Goal: Task Accomplishment & Management: Complete application form

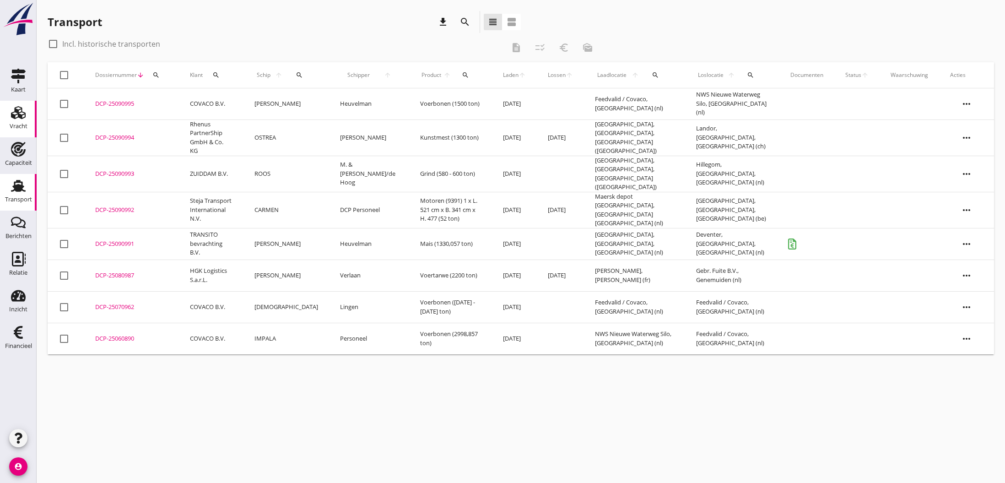
click at [18, 113] on use at bounding box center [18, 112] width 15 height 13
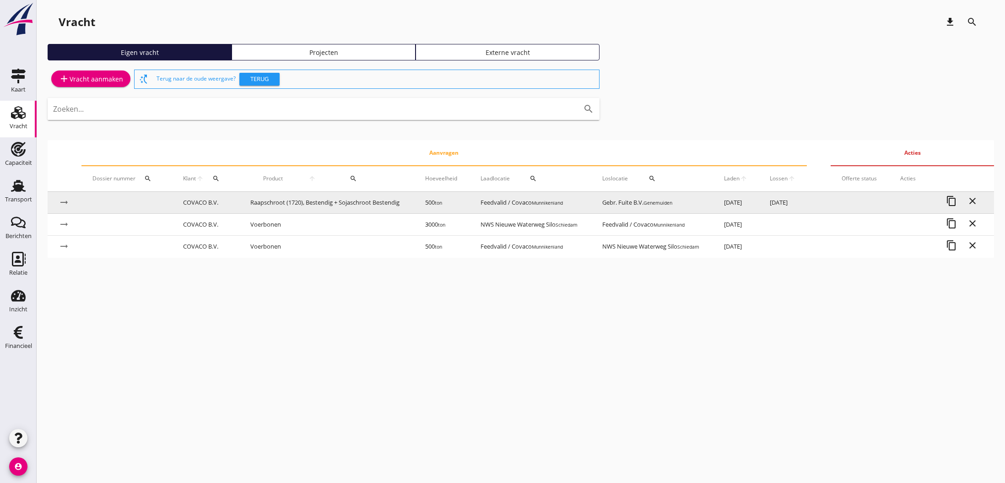
click at [296, 202] on td "Raapschroot (1720), Bestendig + Sojaschroot Bestendig" at bounding box center [326, 203] width 175 height 22
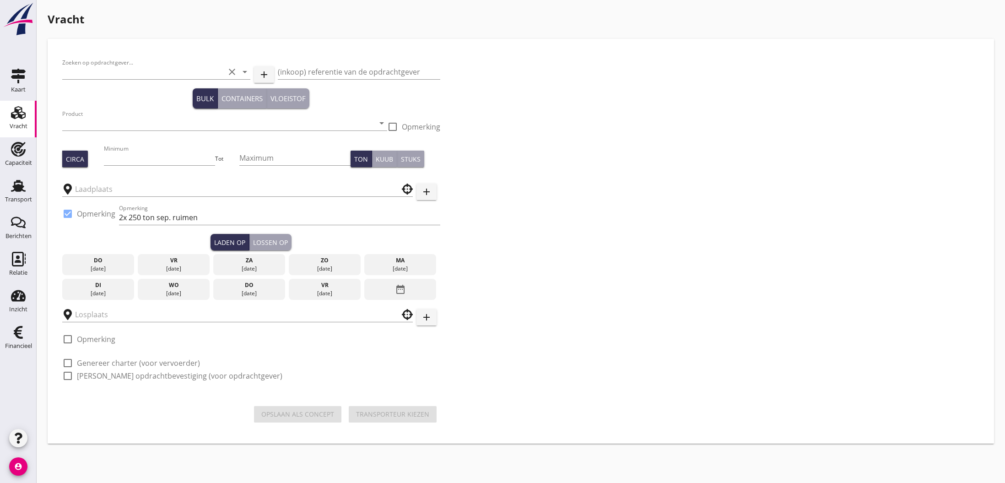
type input "COVACO B.V."
type input "Raapschroot (1720), Bestendig + Sojaschroot Bestendig"
type input "500"
checkbox input "true"
type input "Feedvalid / Covaco"
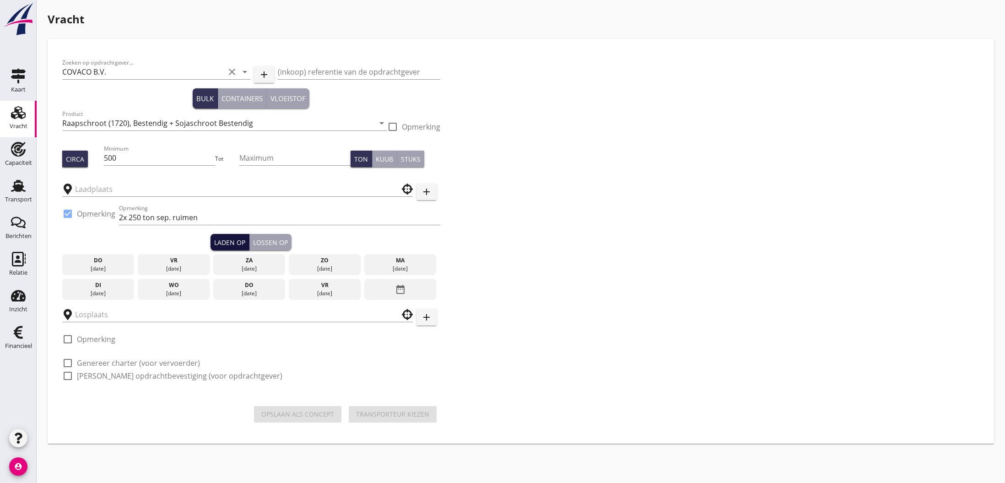
type input "Gebr. Fuite B.V."
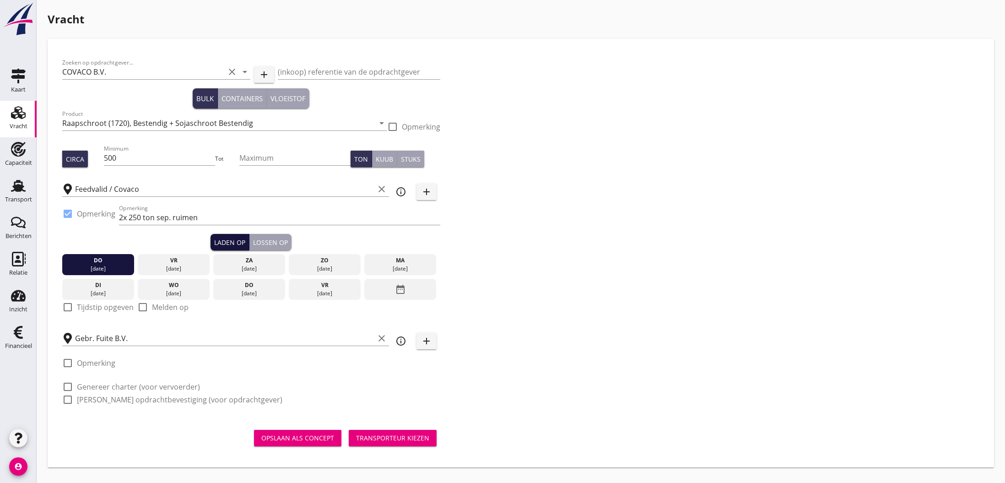
click at [225, 239] on div "Laden op" at bounding box center [229, 242] width 31 height 10
click at [397, 266] on div "[DATE]" at bounding box center [400, 268] width 67 height 8
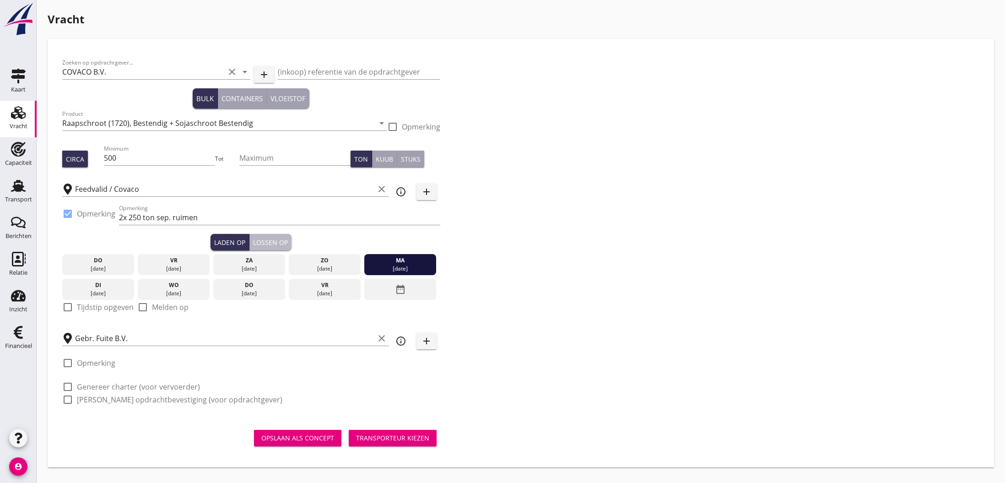
drag, startPoint x: 280, startPoint y: 240, endPoint x: 253, endPoint y: 261, distance: 34.0
click at [280, 241] on div "Lossen op" at bounding box center [270, 242] width 35 height 10
checkbox input "true"
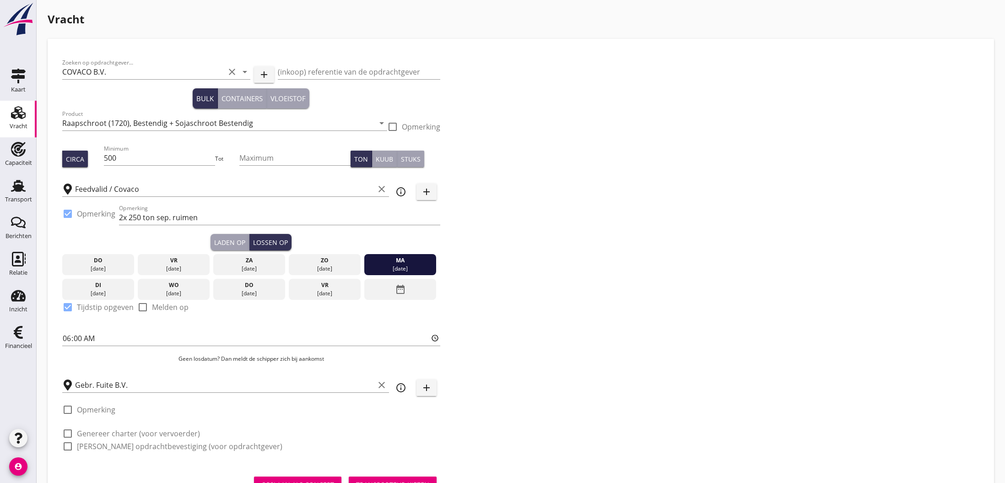
click at [112, 291] on div "[DATE]" at bounding box center [98, 293] width 67 height 8
click at [66, 340] on input "06:00" at bounding box center [251, 338] width 378 height 15
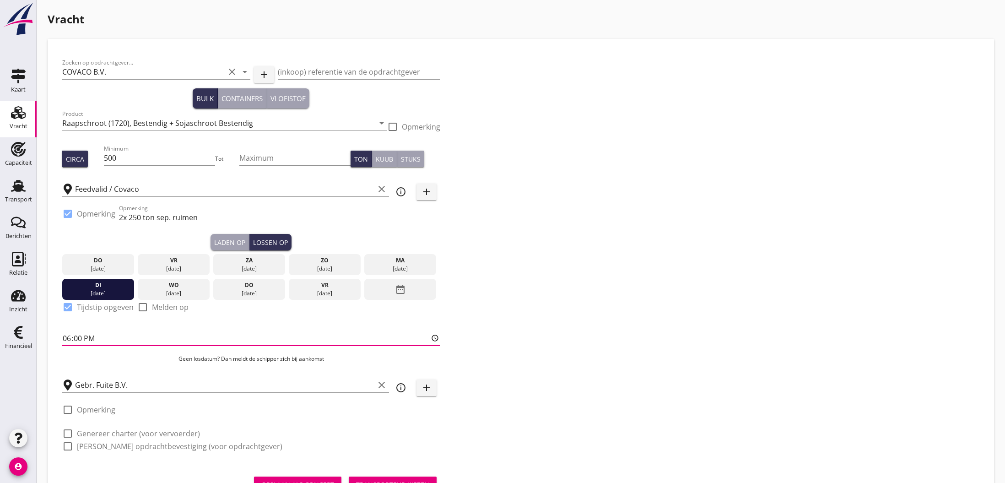
type input "18:00"
click at [86, 362] on p "Geen losdatum? Dan meldt de schipper zich bij aankomst" at bounding box center [251, 359] width 378 height 8
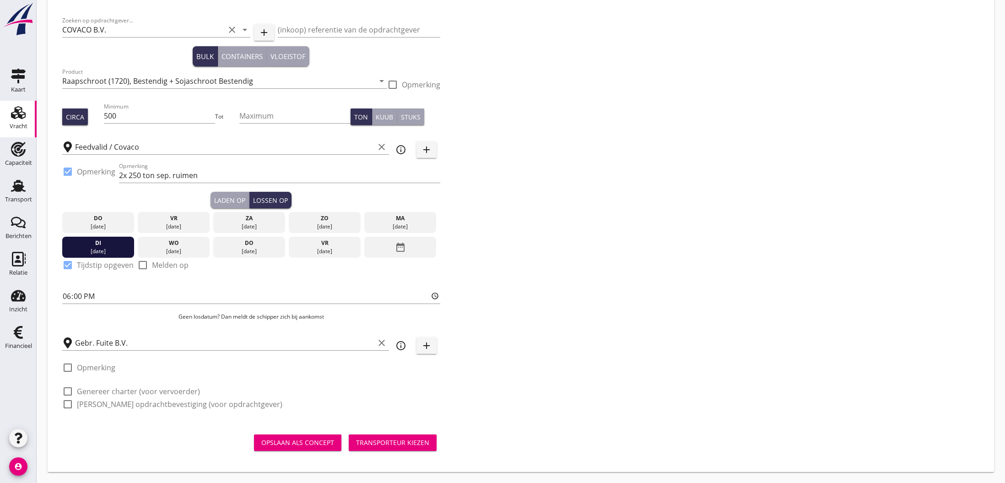
scroll to position [42, 0]
click at [76, 403] on div "check_box_outline_blank [PERSON_NAME] opdrachtbevestiging (voor opdrachtgever)" at bounding box center [172, 404] width 220 height 11
click at [95, 405] on label "[PERSON_NAME] opdrachtbevestiging (voor opdrachtgever)" at bounding box center [179, 403] width 205 height 9
checkbox input "true"
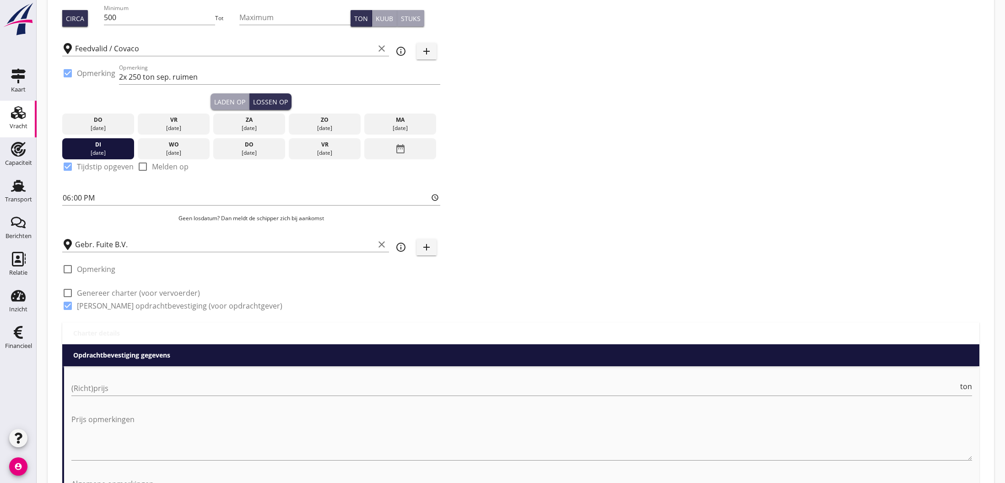
scroll to position [171, 0]
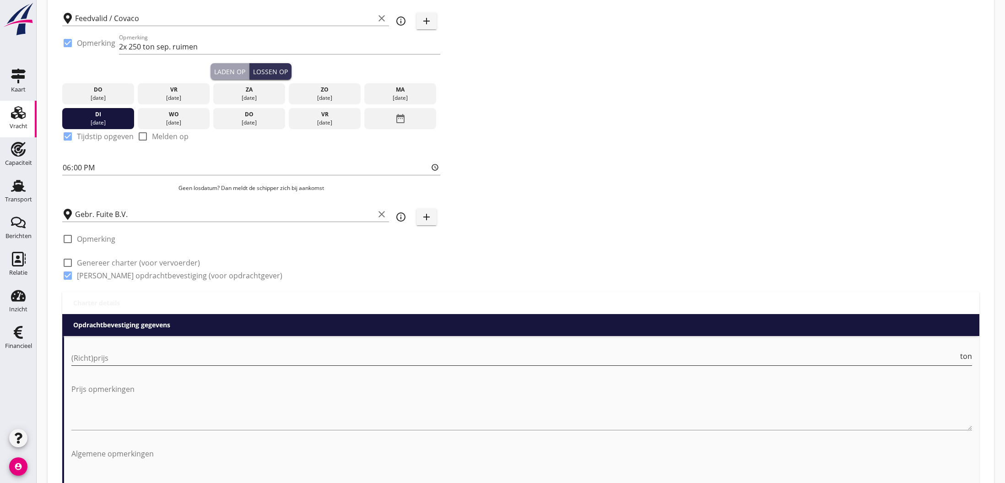
click at [143, 361] on input "(Richt)prijs" at bounding box center [514, 358] width 887 height 15
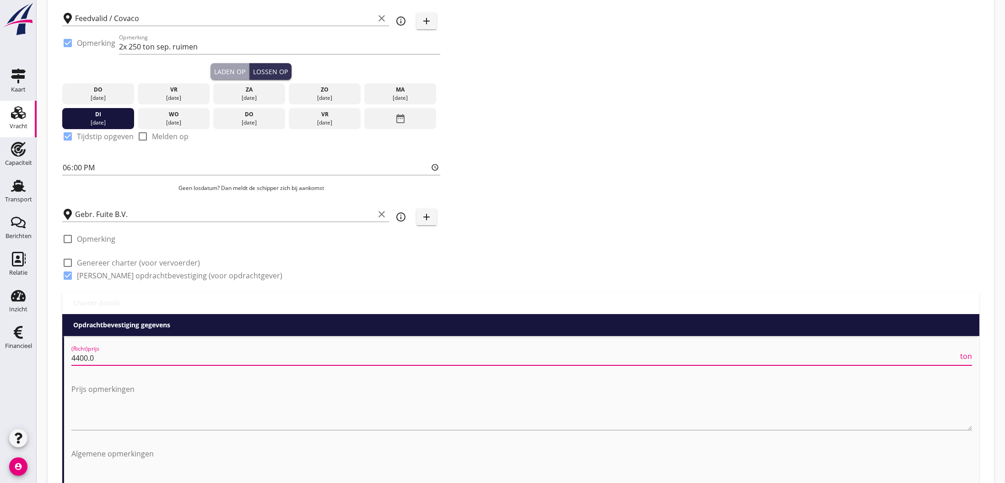
type input "4400.00"
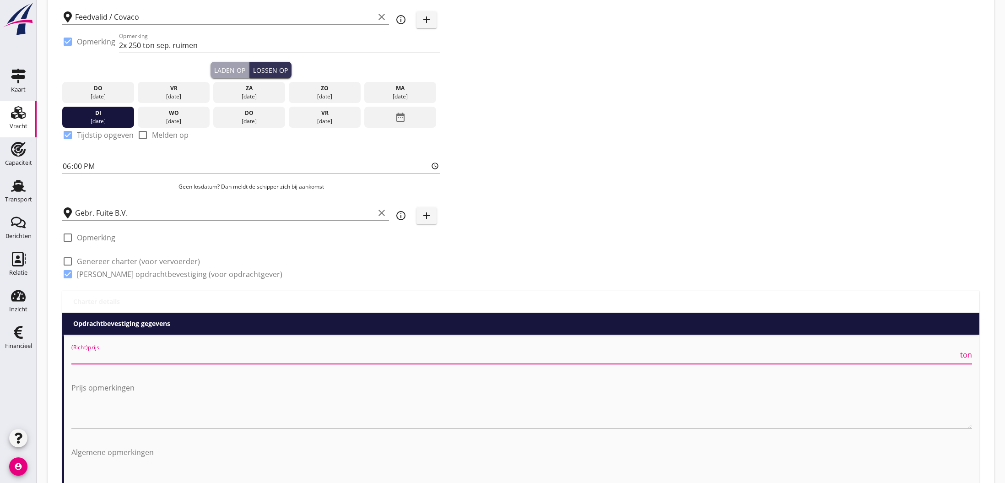
scroll to position [172, 0]
click at [966, 356] on span "ton" at bounding box center [966, 354] width 12 height 7
click at [965, 356] on span "TEU" at bounding box center [965, 354] width 14 height 7
click at [965, 356] on span "m3" at bounding box center [966, 354] width 11 height 7
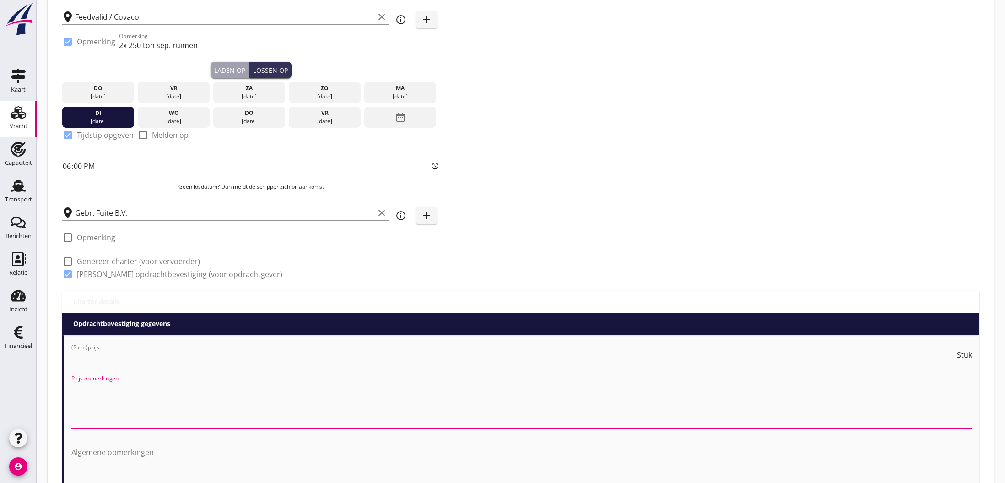
click at [961, 386] on textarea "Prijs opmerkingen" at bounding box center [521, 404] width 901 height 48
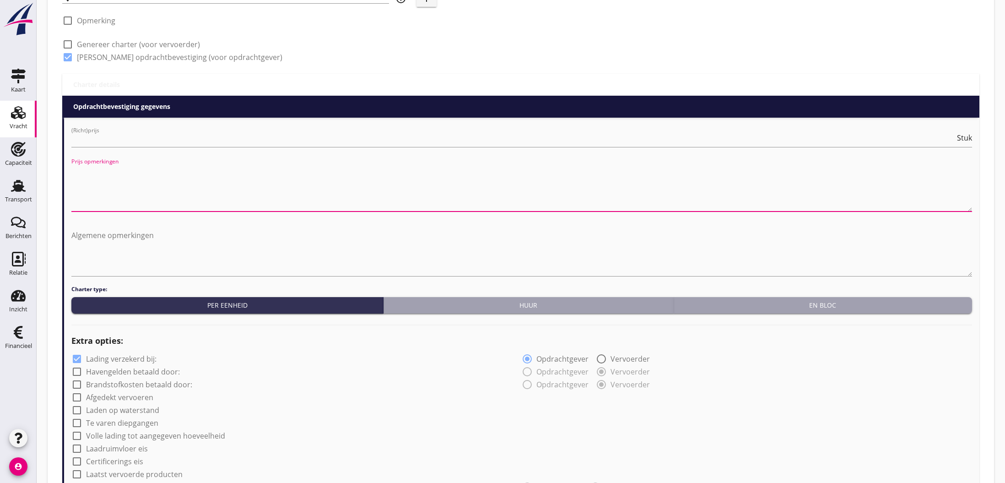
scroll to position [393, 0]
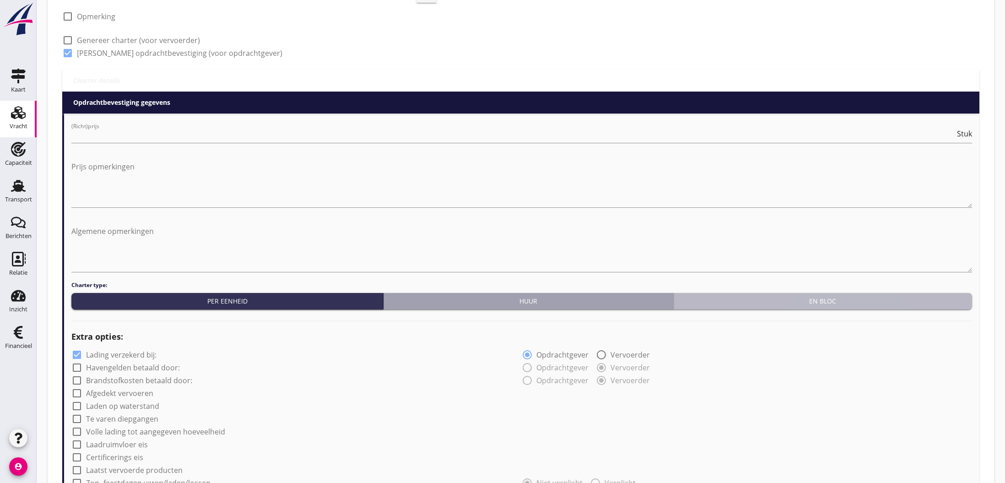
click at [835, 302] on div "En bloc" at bounding box center [822, 301] width 291 height 10
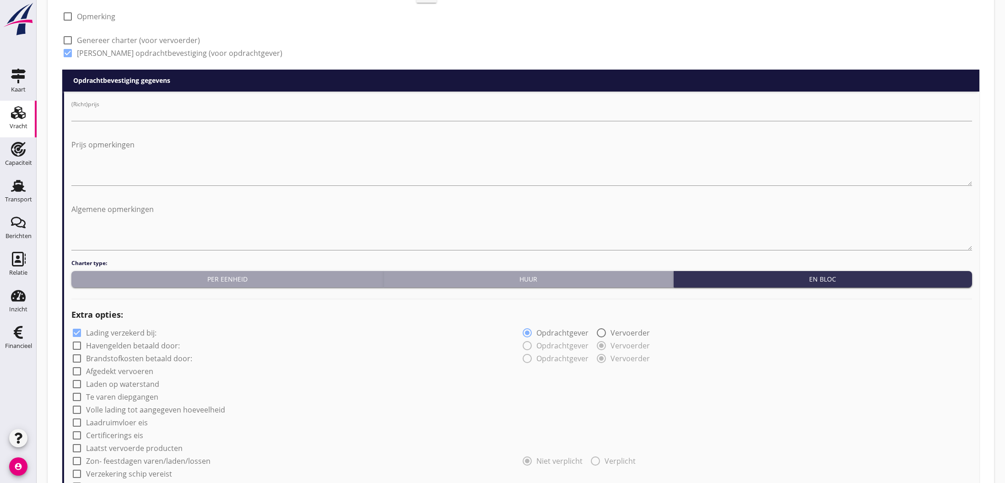
drag, startPoint x: 146, startPoint y: 345, endPoint x: 138, endPoint y: 352, distance: 10.1
click at [146, 347] on label "Havengelden betaald door:" at bounding box center [133, 345] width 94 height 9
checkbox input "true"
click at [136, 359] on label "Brandstofkosten betaald door:" at bounding box center [139, 358] width 106 height 9
checkbox input "true"
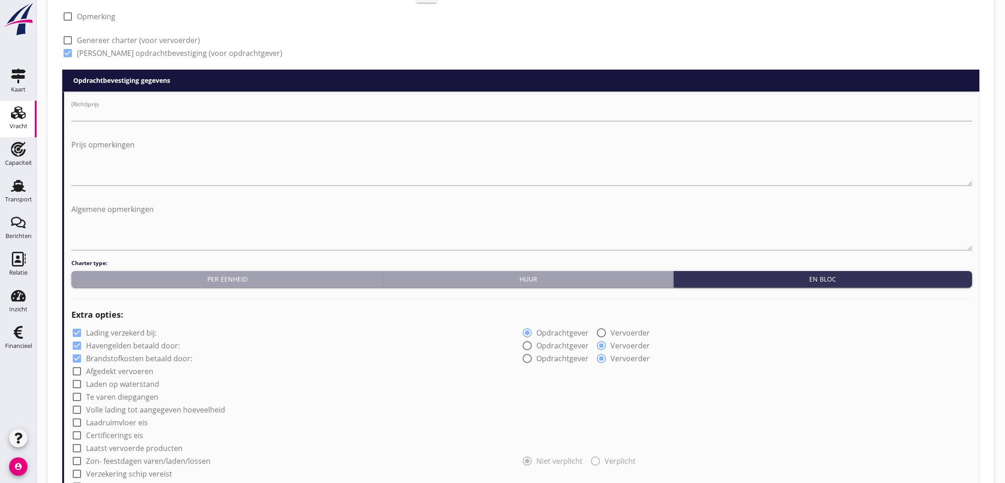
click at [130, 370] on label "Afgedekt vervoeren" at bounding box center [119, 371] width 67 height 9
checkbox input "true"
click at [126, 382] on label "Laden op waterstand" at bounding box center [122, 383] width 73 height 9
checkbox input "false"
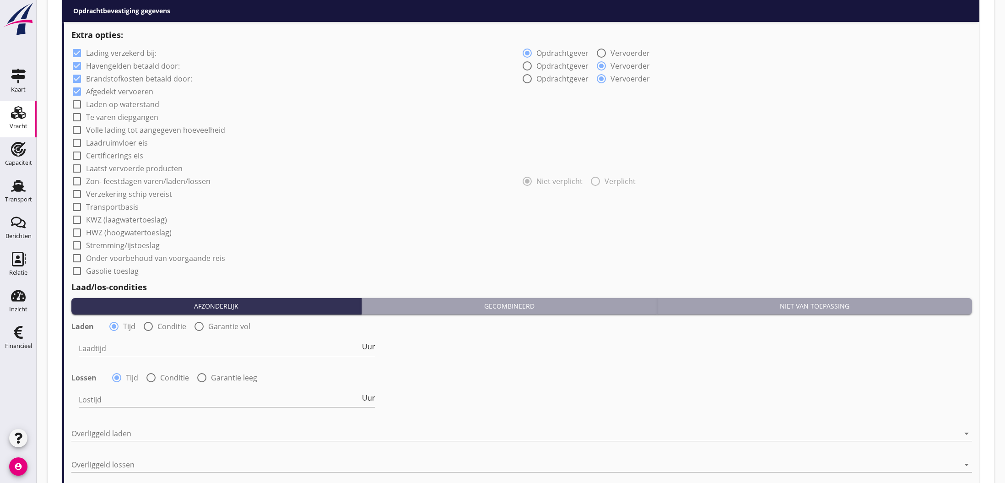
scroll to position [673, 0]
click at [120, 158] on label "Certificerings eis" at bounding box center [114, 155] width 57 height 9
checkbox input "true"
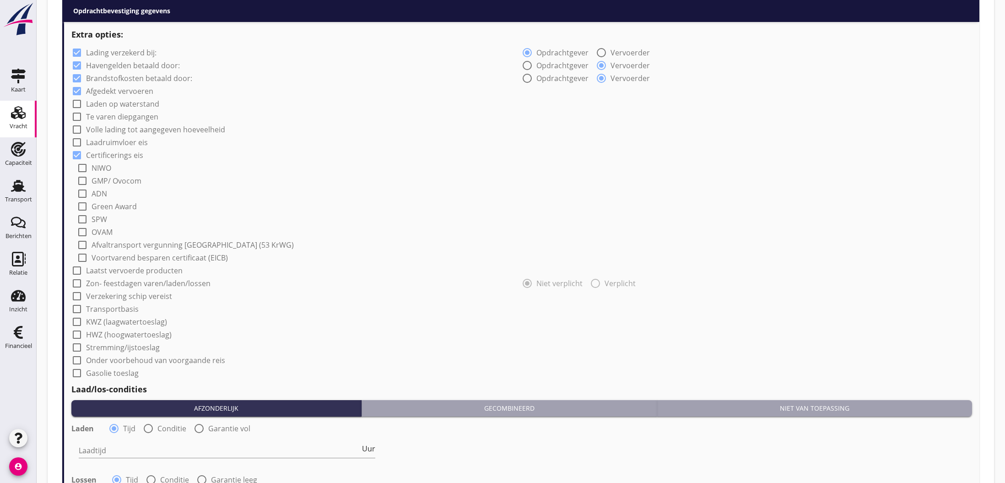
click at [108, 183] on label "GMP/ Ovocom" at bounding box center [117, 180] width 50 height 9
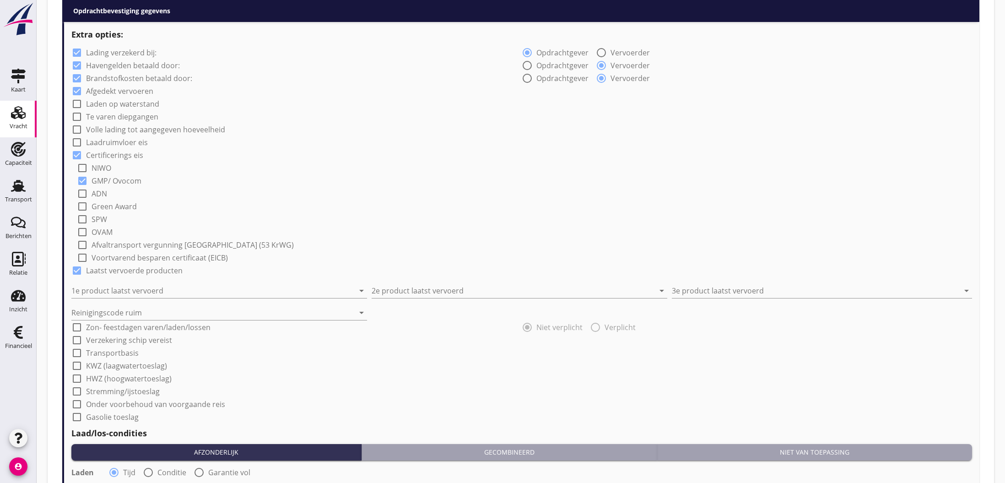
checkbox input "true"
click at [115, 289] on input "1e product laatst vervoerd" at bounding box center [212, 290] width 283 height 15
click at [147, 286] on input "Konstruktie" at bounding box center [212, 290] width 283 height 15
click at [103, 294] on input "Konstruktie" at bounding box center [212, 290] width 283 height 15
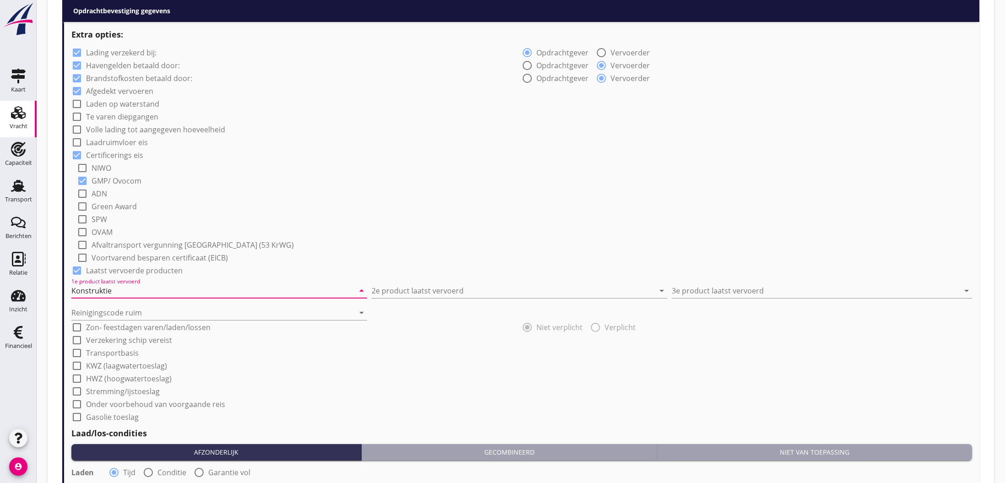
click at [122, 290] on input "Konstruktie" at bounding box center [212, 290] width 283 height 15
type input "Konstruktie"
click at [383, 292] on input "2e product laatst vervoerd" at bounding box center [513, 290] width 283 height 15
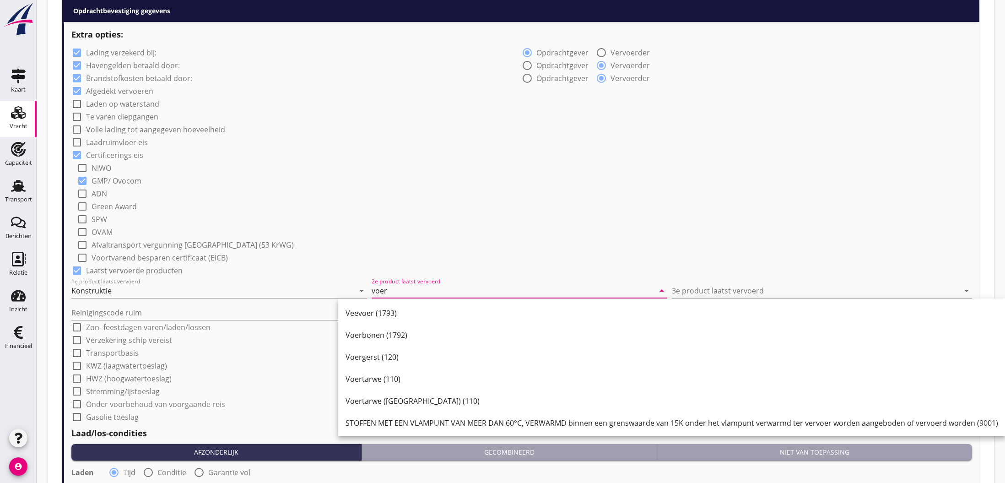
click at [421, 341] on div "Voerbonen (1792)" at bounding box center [671, 335] width 653 height 22
type input "Voerbonen (1792)"
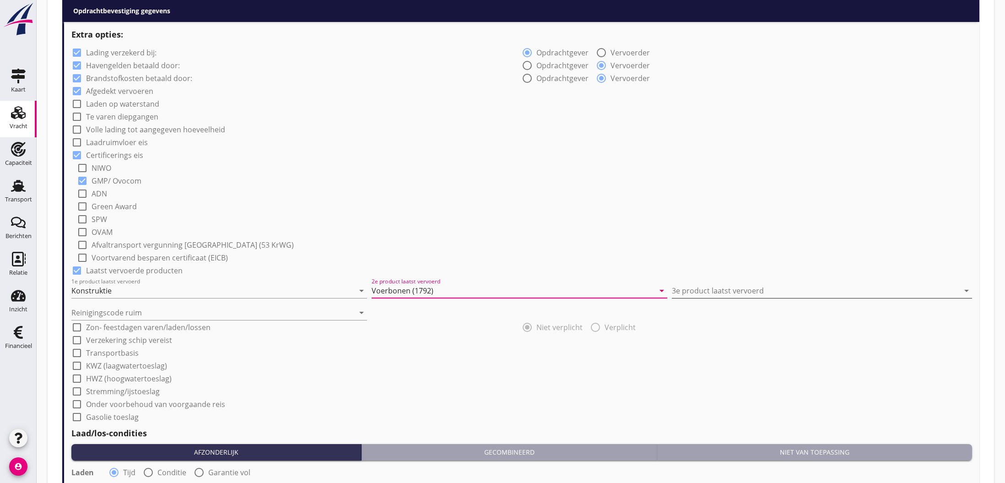
click at [726, 293] on input "3e product laatst vervoerd" at bounding box center [815, 290] width 287 height 15
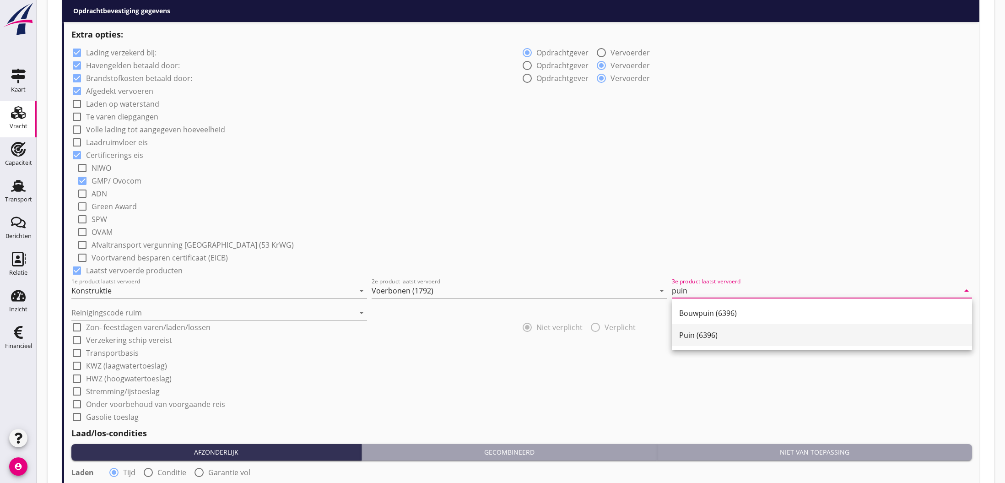
click at [713, 336] on div "Puin (6396)" at bounding box center [822, 334] width 286 height 11
type input "Puin (6396)"
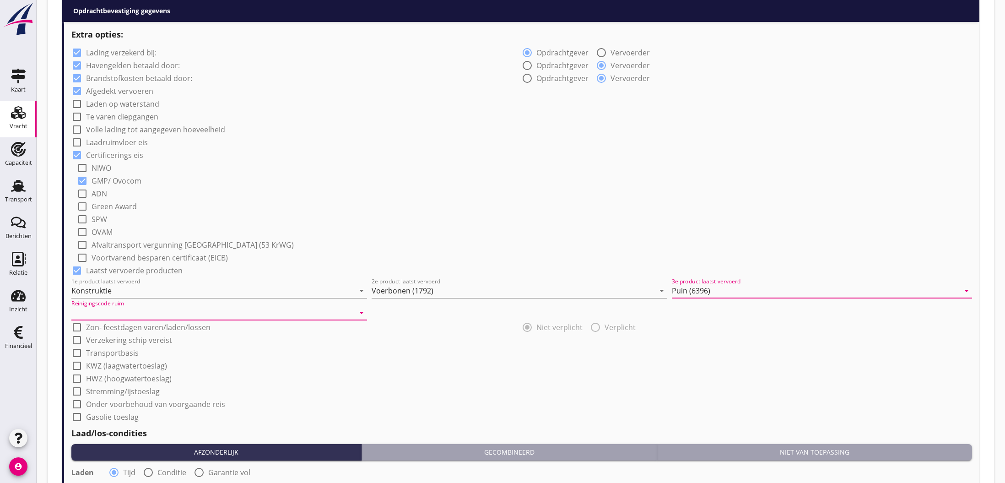
click at [220, 312] on input "Reinigingscode ruim" at bounding box center [212, 312] width 283 height 15
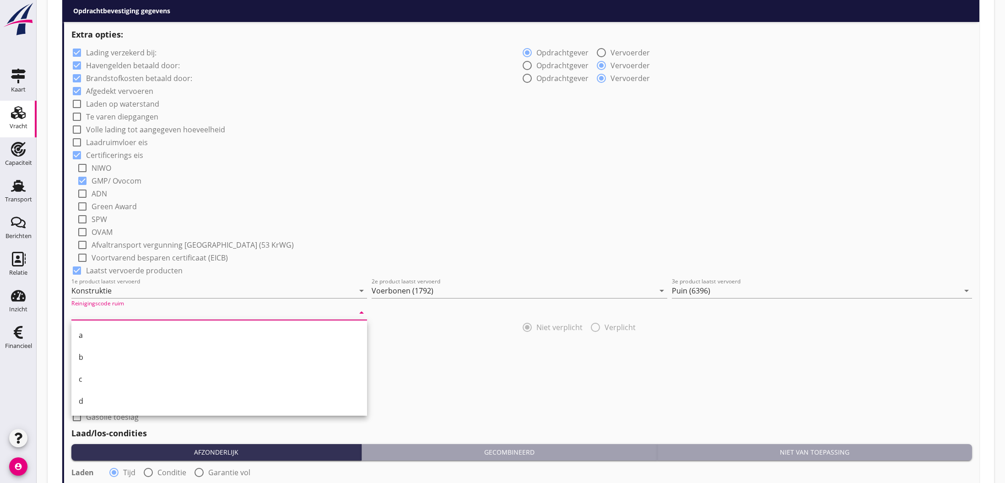
click at [87, 336] on div "a" at bounding box center [219, 334] width 281 height 11
type input "a"
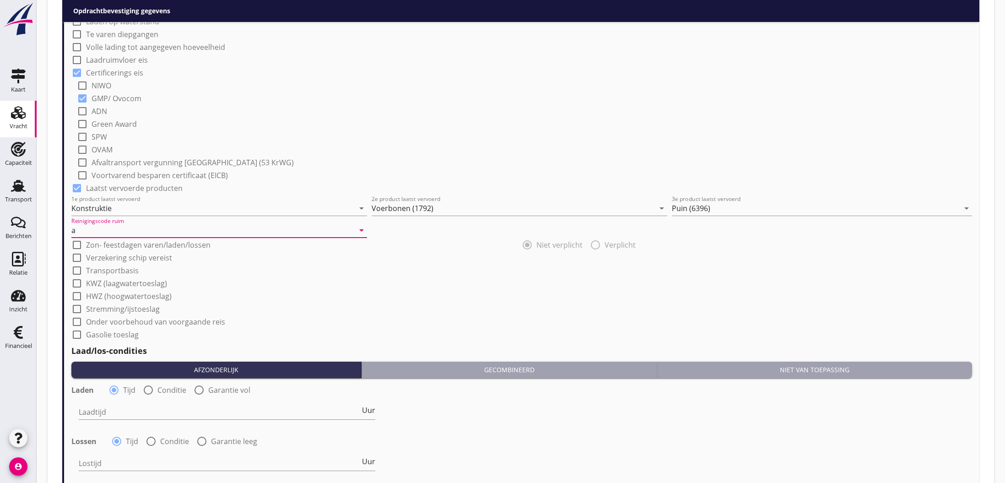
scroll to position [757, 0]
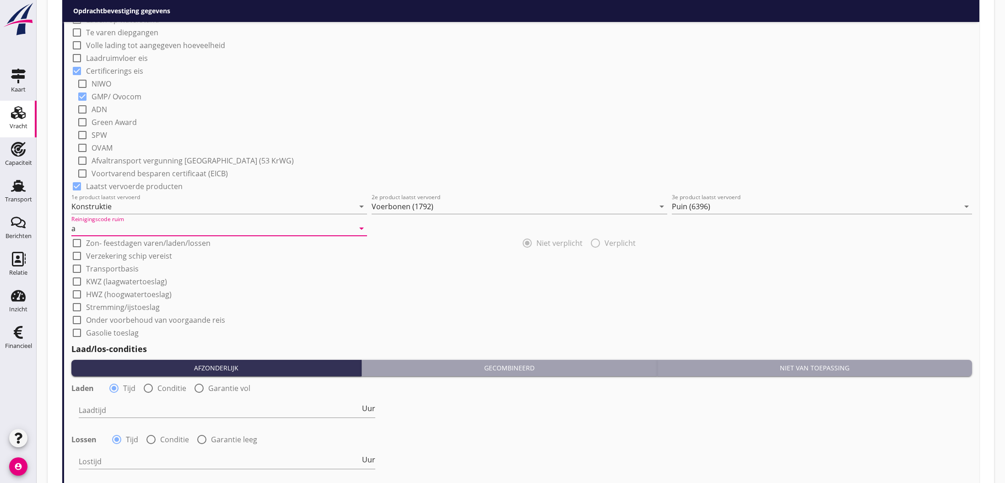
click at [147, 389] on div at bounding box center [148, 388] width 16 height 16
radio input "false"
radio input "true"
click at [142, 409] on div at bounding box center [295, 410] width 433 height 15
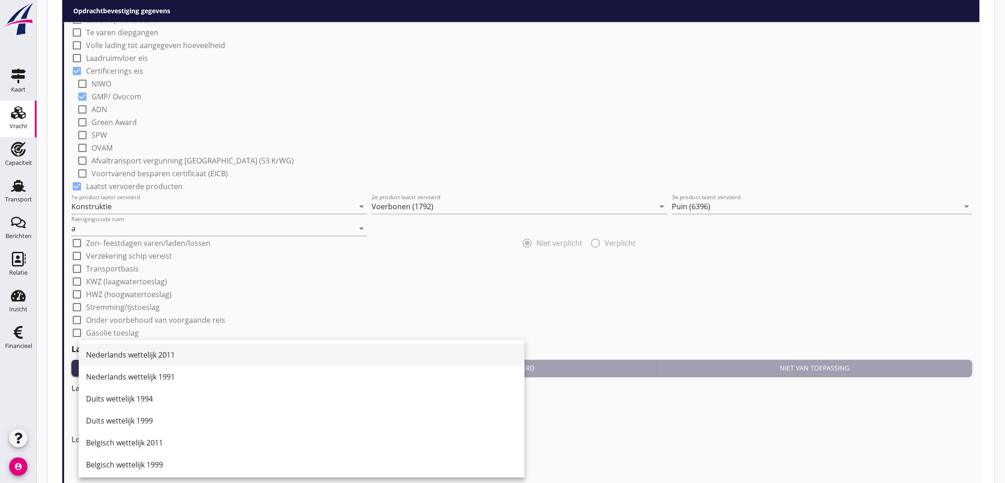
click at [139, 357] on div "Nederlands wettelijk 2011" at bounding box center [301, 354] width 431 height 11
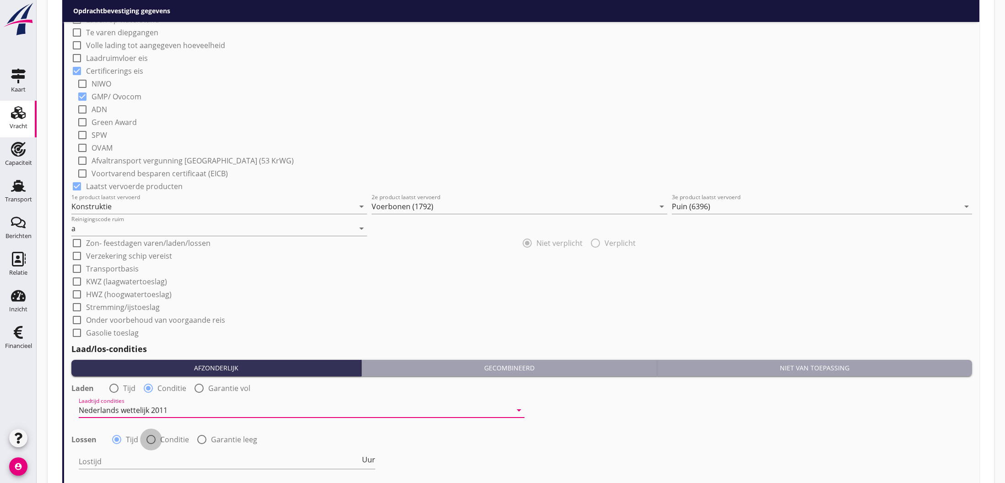
click at [150, 439] on div at bounding box center [151, 440] width 16 height 16
radio input "false"
radio input "true"
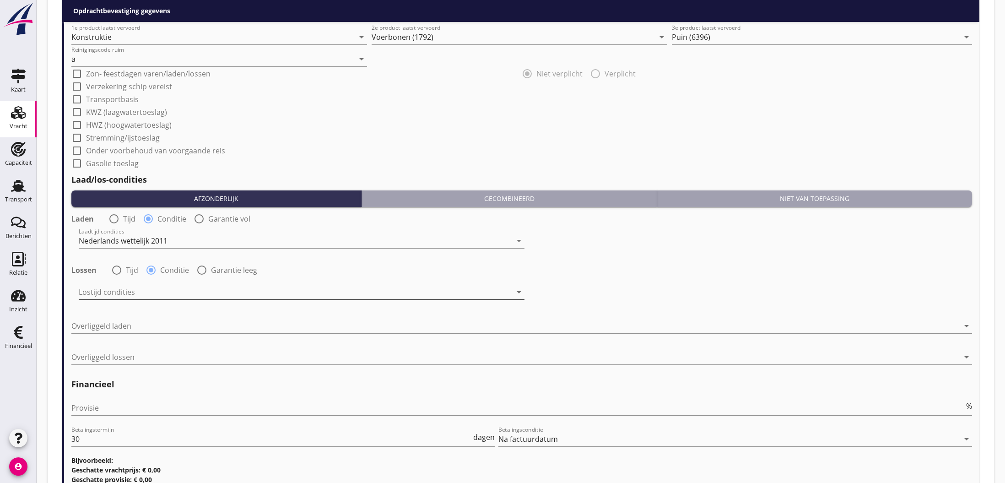
scroll to position [930, 0]
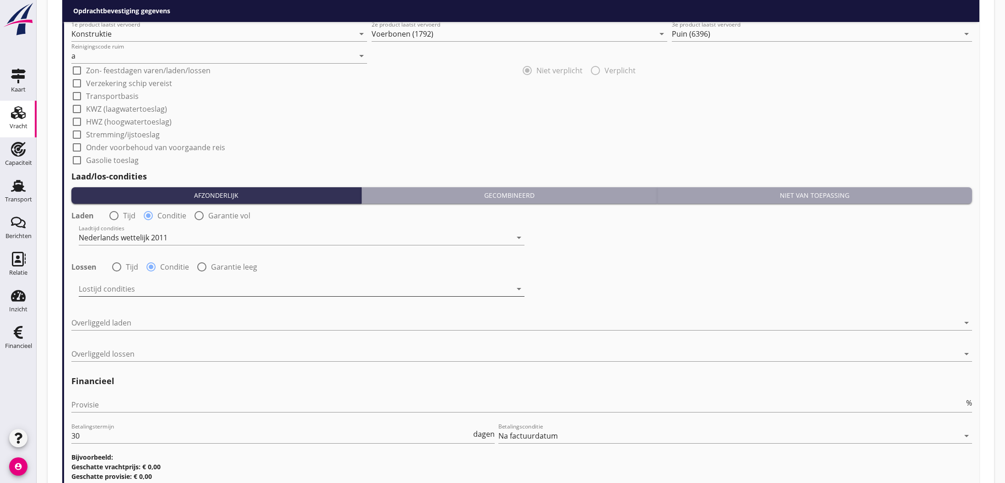
click at [139, 287] on div at bounding box center [295, 288] width 433 height 15
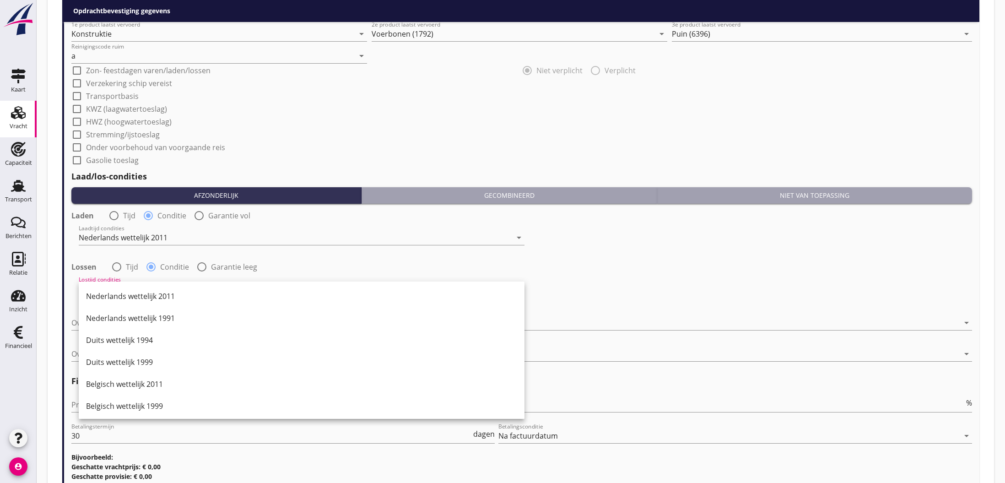
drag, startPoint x: 156, startPoint y: 297, endPoint x: 159, endPoint y: 309, distance: 12.7
click at [156, 297] on div "Nederlands wettelijk 2011" at bounding box center [301, 296] width 431 height 11
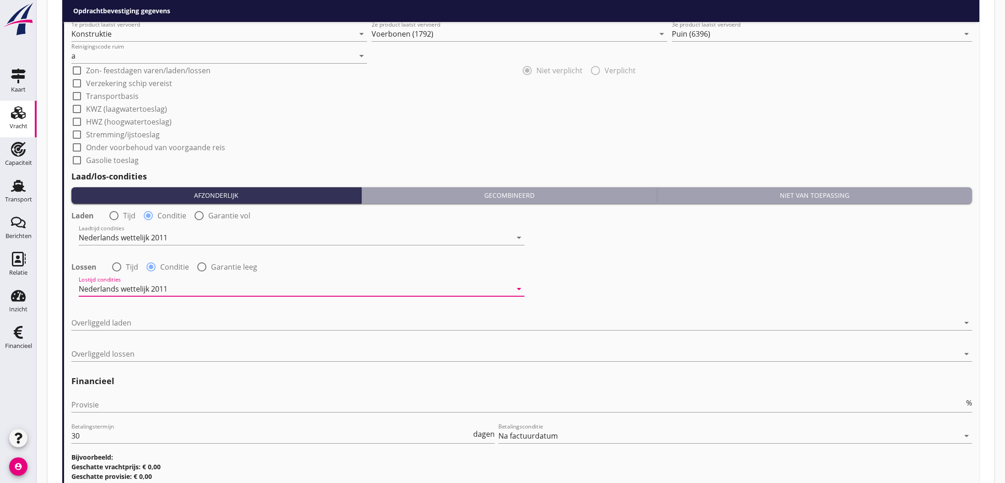
click at [166, 323] on div at bounding box center [515, 322] width 888 height 15
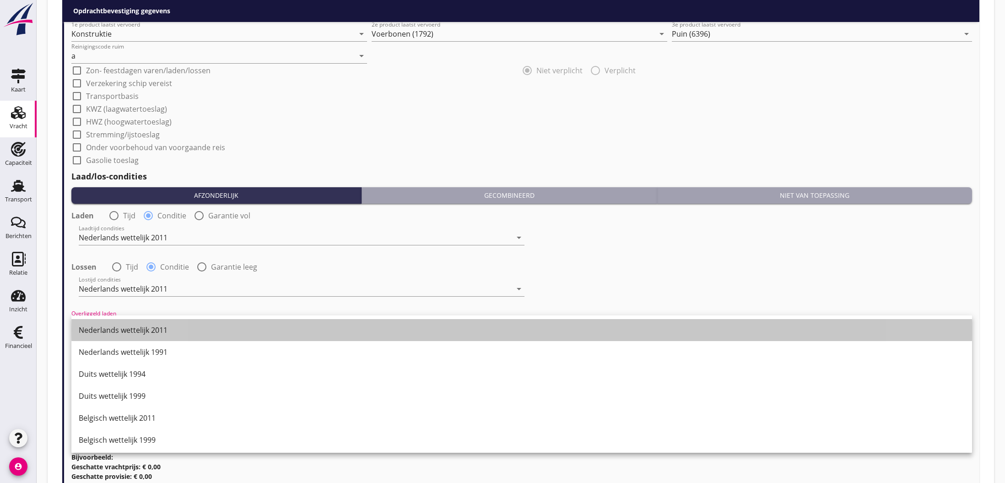
click at [166, 333] on div "Nederlands wettelijk 2011" at bounding box center [522, 329] width 886 height 11
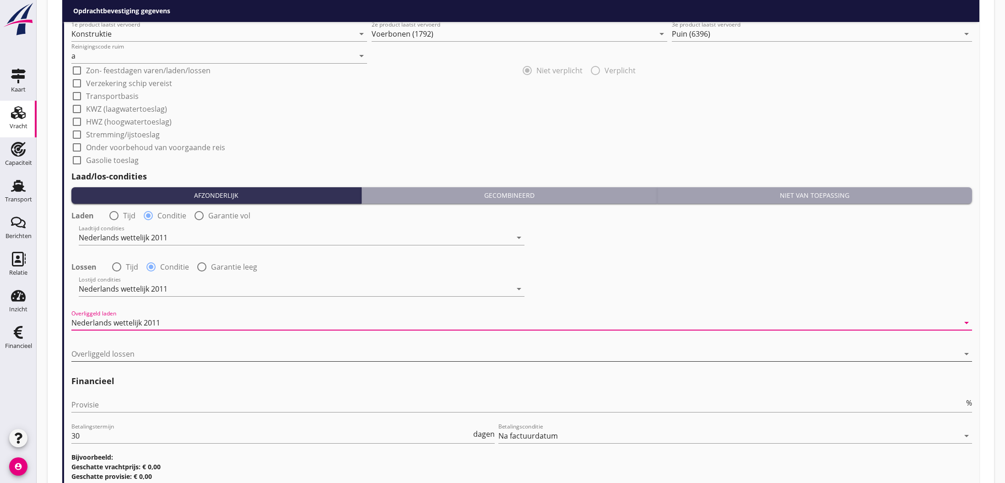
click at [164, 353] on div at bounding box center [515, 353] width 888 height 15
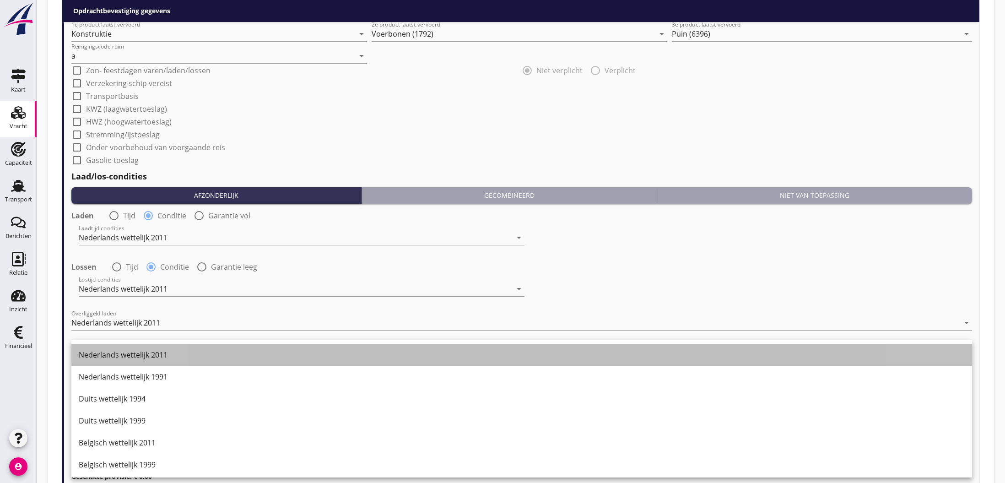
click at [159, 355] on div "Nederlands wettelijk 2011" at bounding box center [522, 354] width 886 height 11
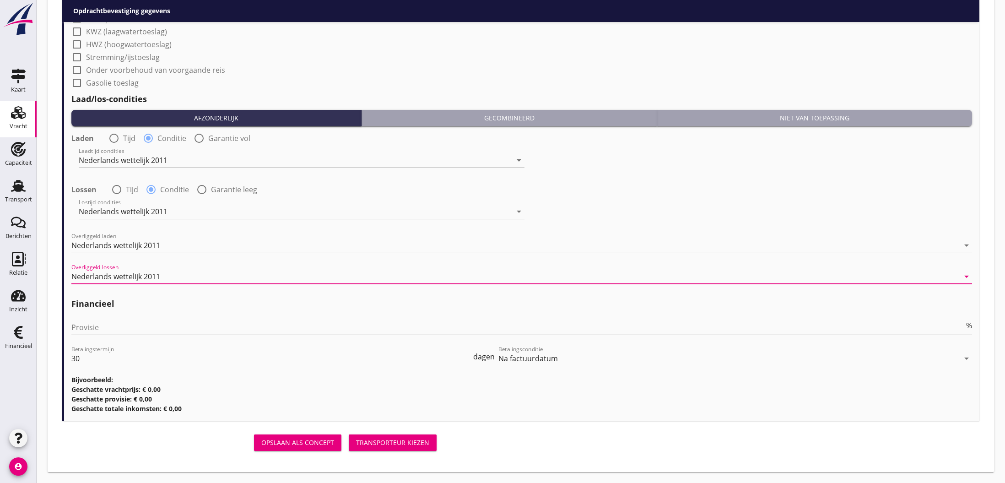
scroll to position [1007, 0]
click at [396, 443] on div "Transporteur kiezen" at bounding box center [392, 442] width 73 height 10
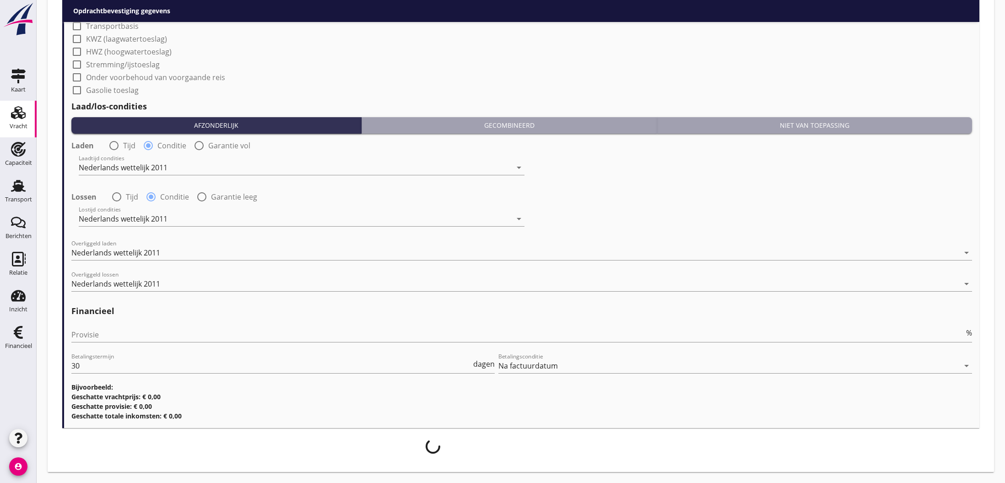
scroll to position [1000, 0]
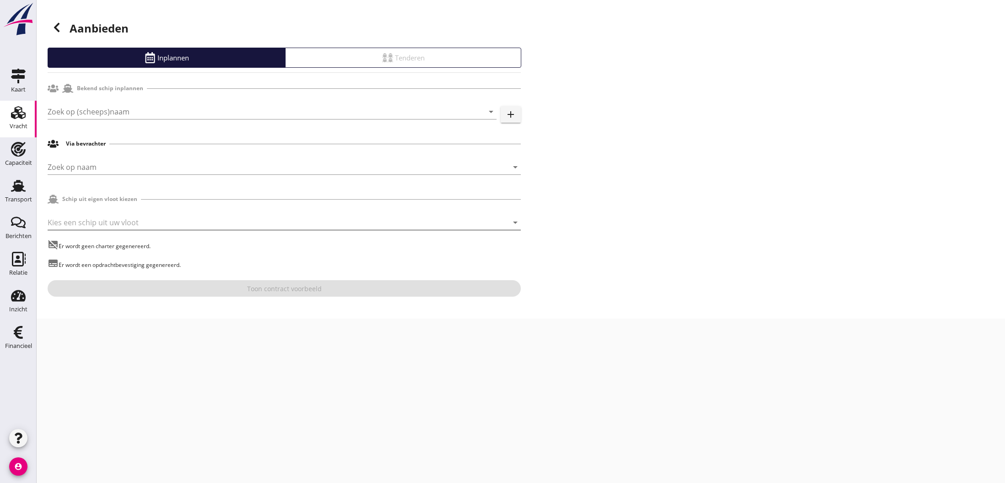
click at [101, 223] on div at bounding box center [272, 222] width 448 height 15
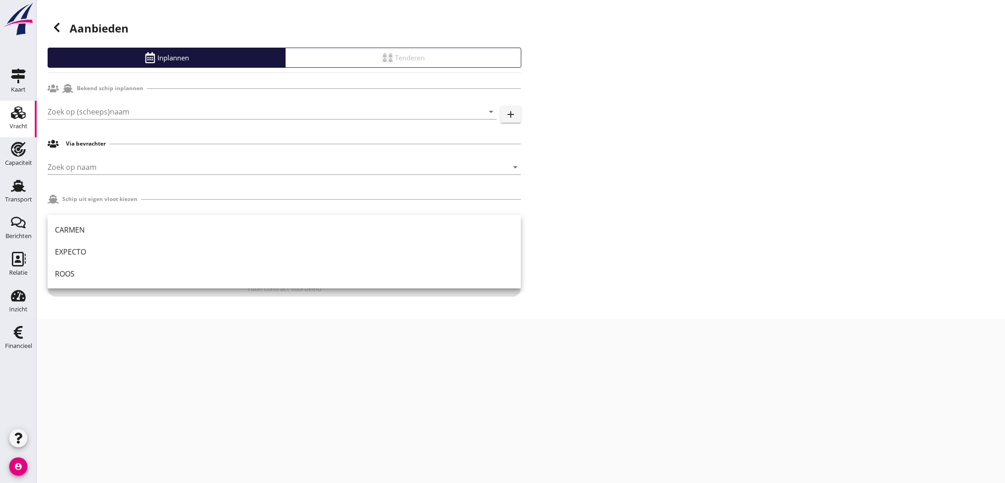
click at [94, 228] on div "CARMEN" at bounding box center [284, 229] width 459 height 11
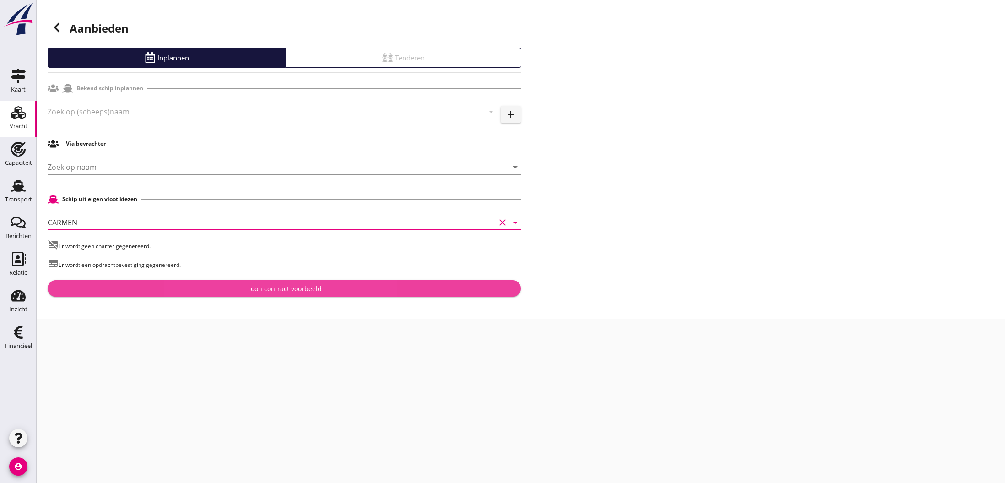
click at [287, 290] on div "Toon contract voorbeeld" at bounding box center [284, 289] width 75 height 10
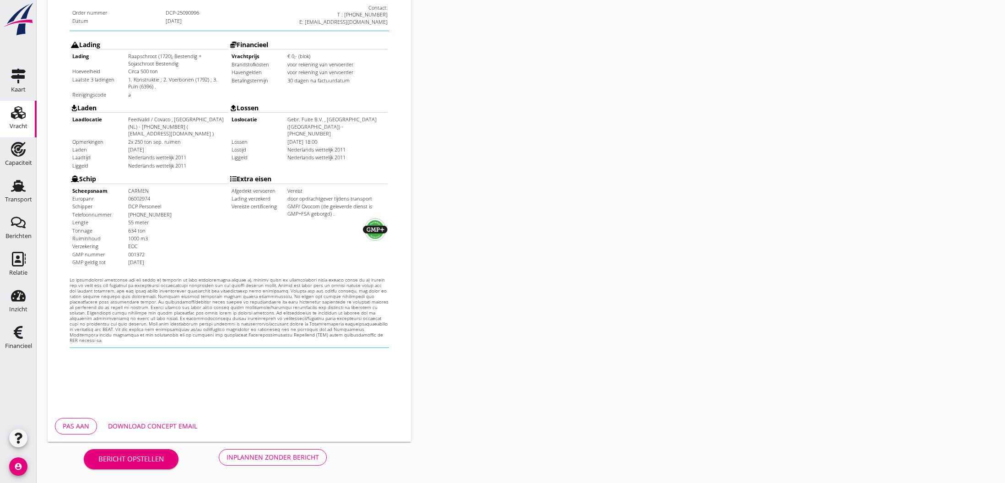
scroll to position [195, 0]
click at [85, 427] on div "Pas aan" at bounding box center [76, 426] width 27 height 10
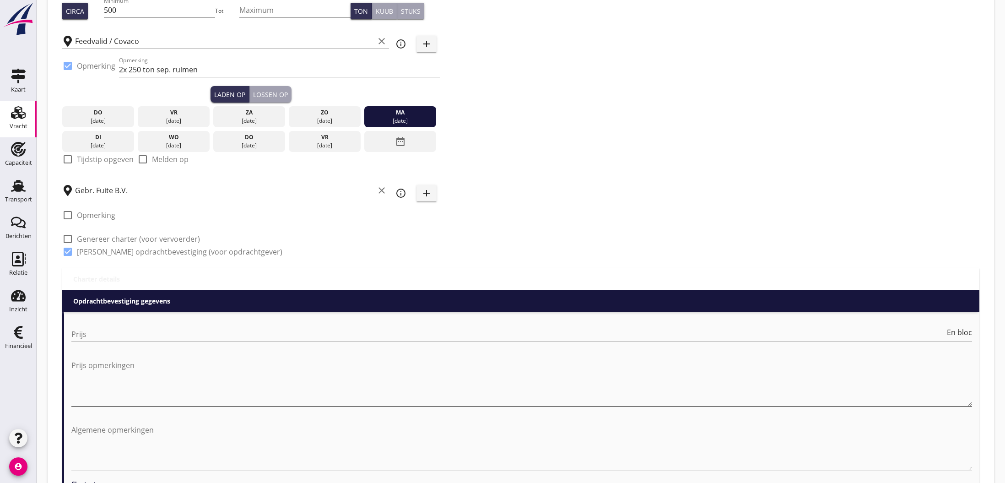
scroll to position [134, 0]
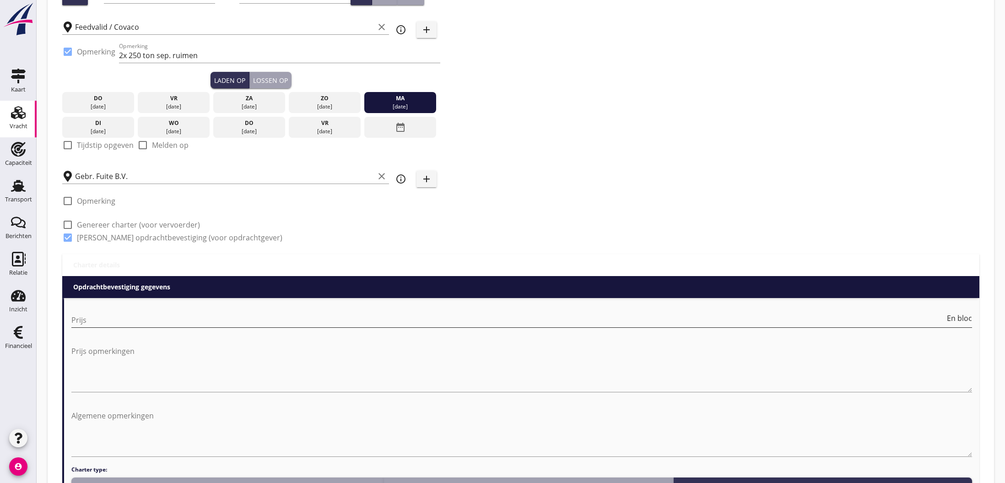
click at [151, 319] on input "Prijs" at bounding box center [508, 320] width 874 height 15
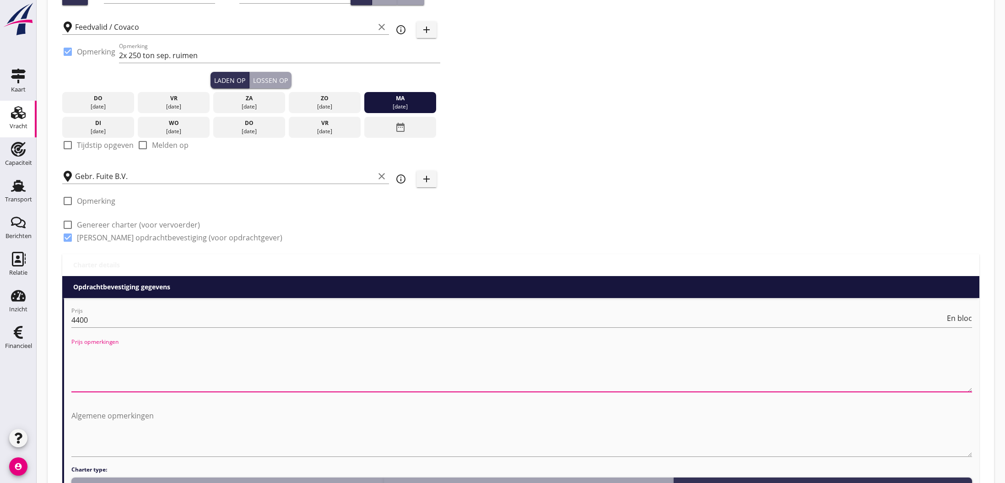
click at [142, 367] on textarea "Prijs opmerkingen" at bounding box center [521, 368] width 901 height 48
click at [132, 321] on input "4400" at bounding box center [508, 320] width 874 height 15
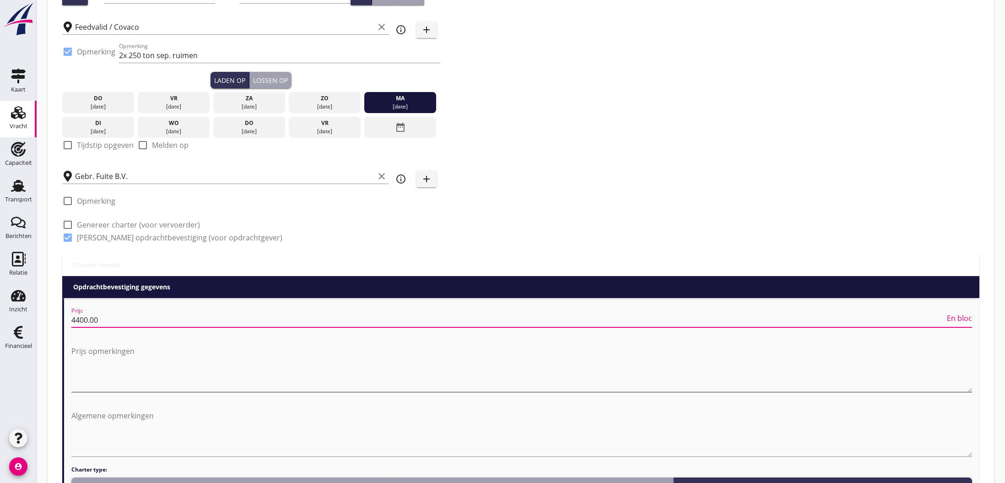
type input "4400.00"
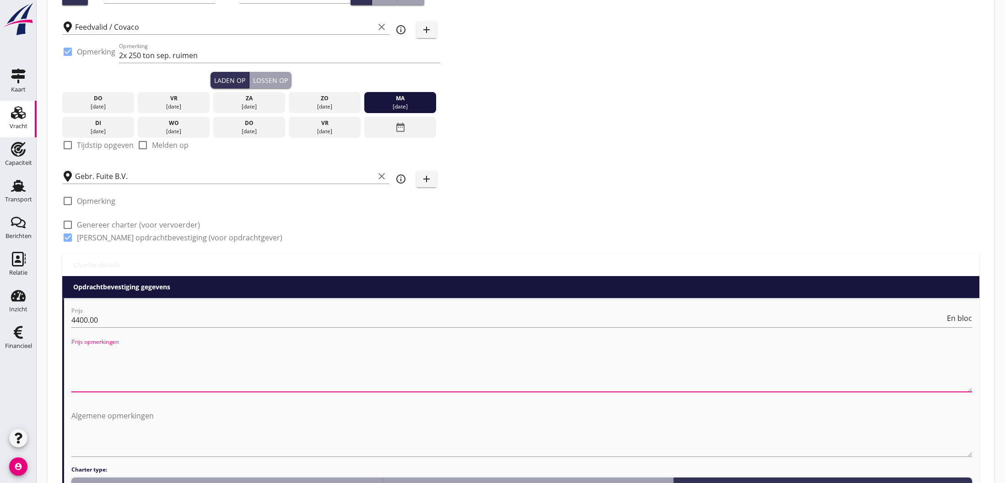
click at [124, 367] on textarea "Prijs opmerkingen" at bounding box center [521, 368] width 901 height 48
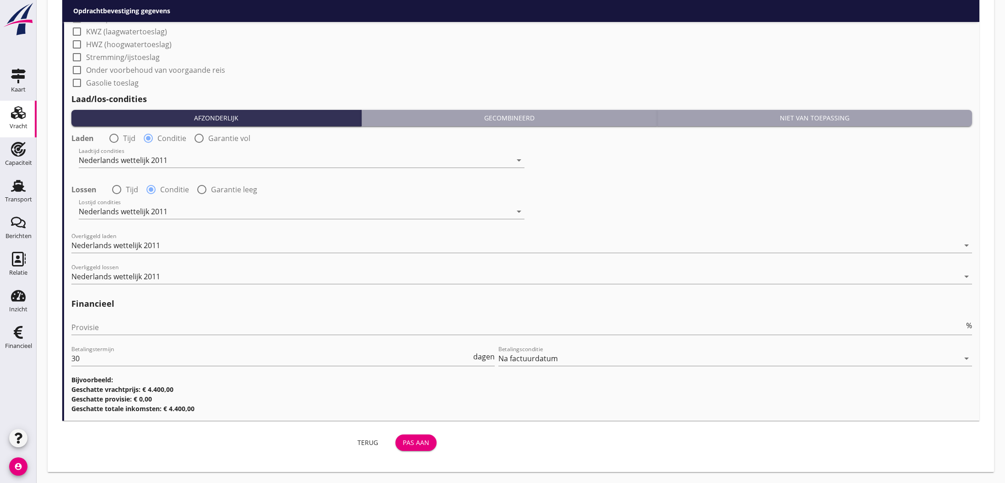
scroll to position [955, 0]
type textarea "+Fee"
click at [422, 443] on div "Pas aan" at bounding box center [416, 442] width 27 height 10
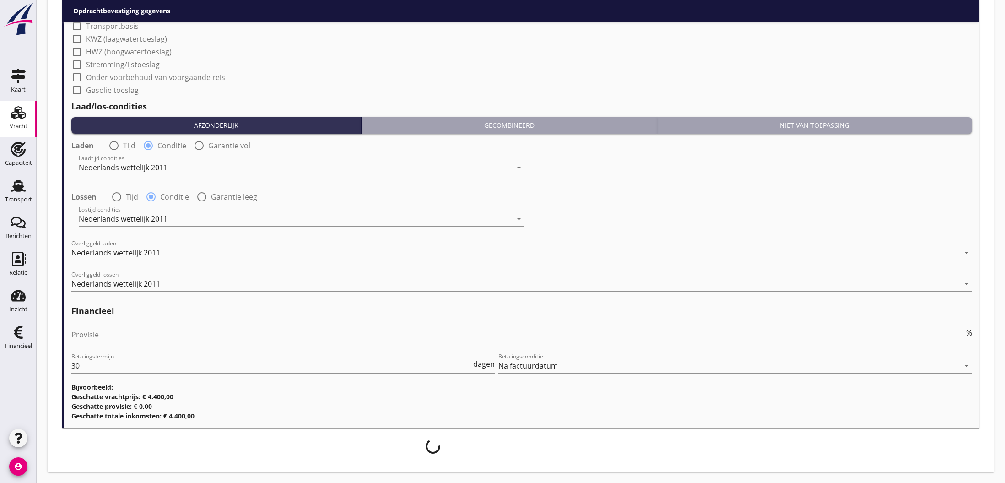
scroll to position [925, 0]
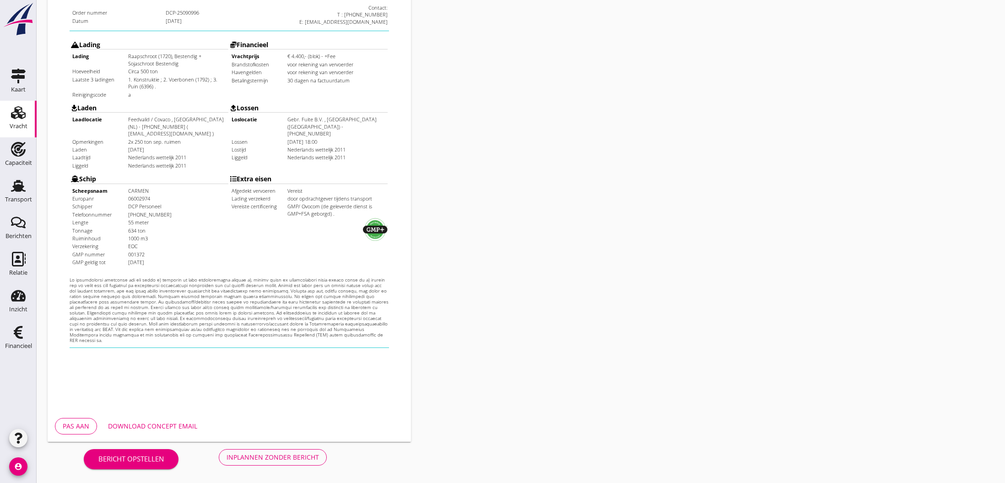
scroll to position [195, 0]
click at [289, 453] on div "Inplannen zonder bericht" at bounding box center [273, 457] width 92 height 10
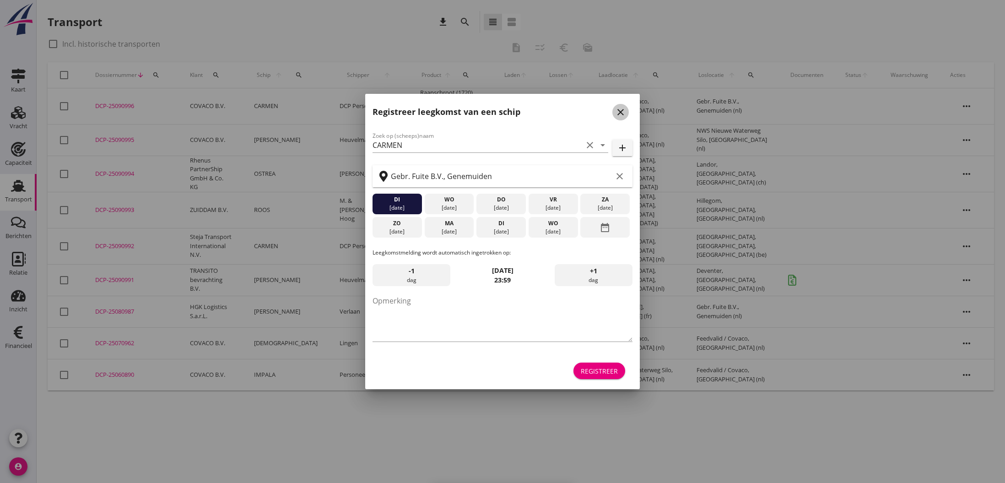
drag, startPoint x: 615, startPoint y: 111, endPoint x: 604, endPoint y: 113, distance: 11.6
click at [615, 111] on icon "close" at bounding box center [620, 112] width 11 height 11
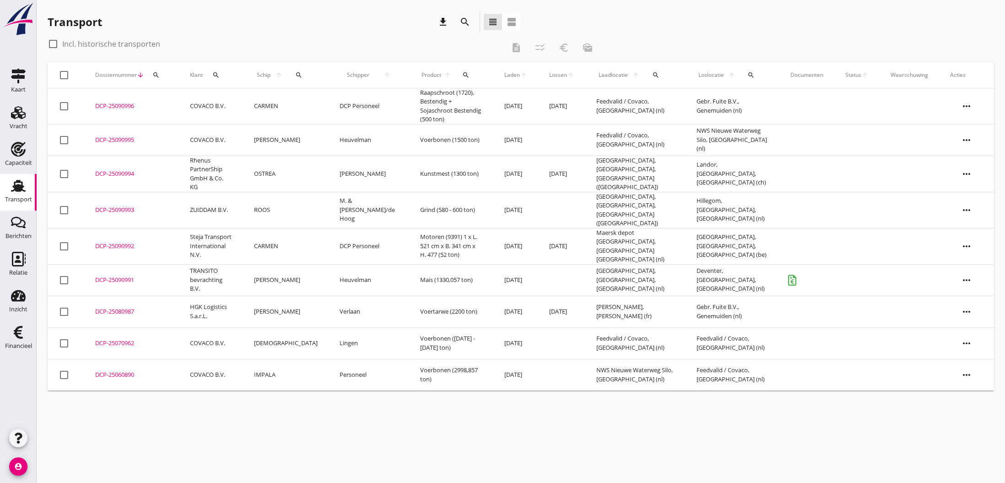
click at [379, 104] on td "DCP Personeel" at bounding box center [369, 106] width 80 height 36
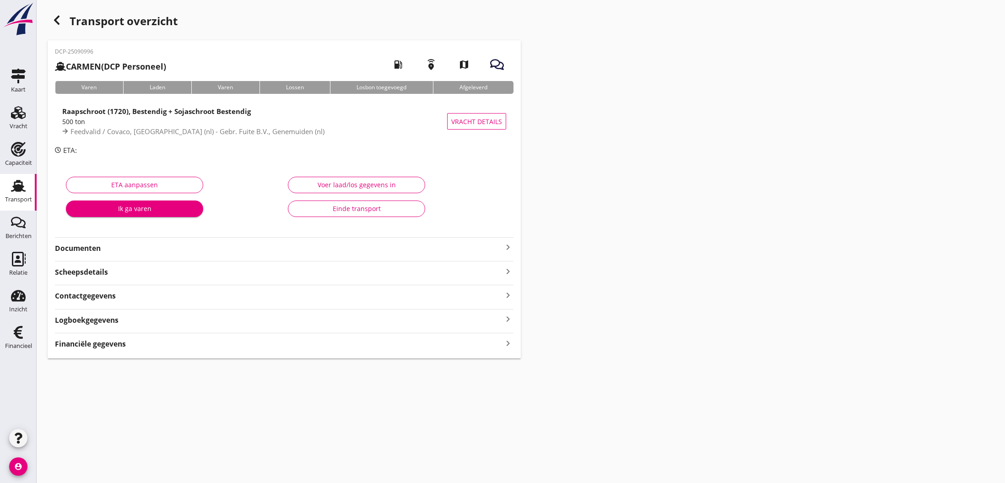
click at [503, 248] on icon "keyboard_arrow_right" at bounding box center [507, 247] width 11 height 11
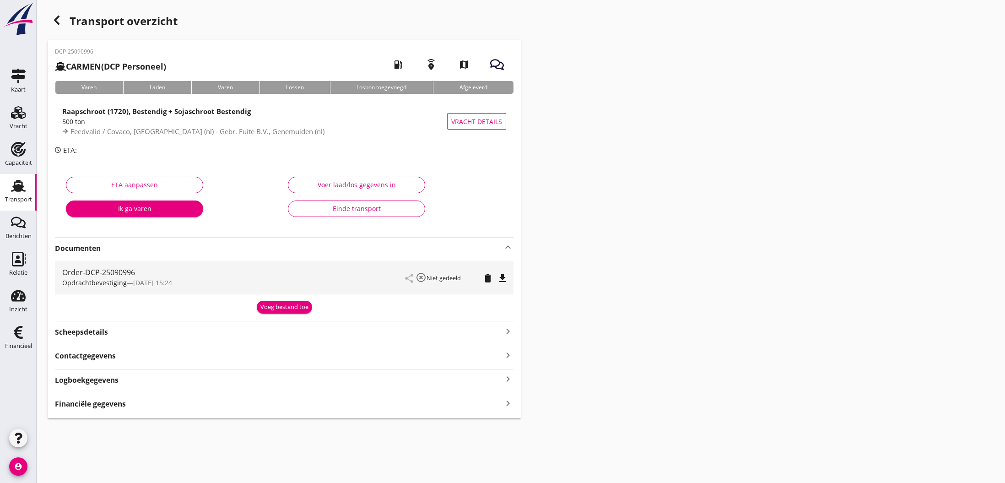
click at [300, 305] on div "Voeg bestand toe" at bounding box center [284, 306] width 48 height 9
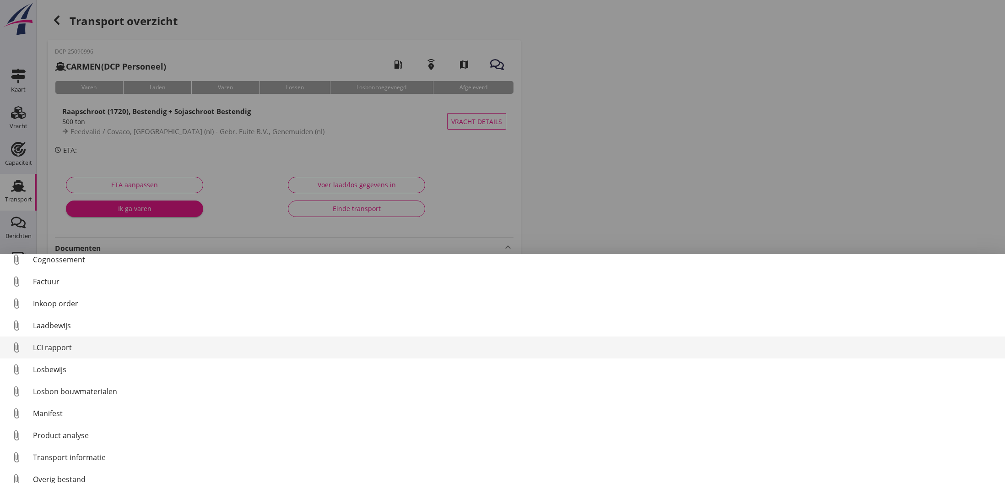
scroll to position [54, 0]
click at [55, 345] on div "LCI rapport" at bounding box center [515, 346] width 965 height 11
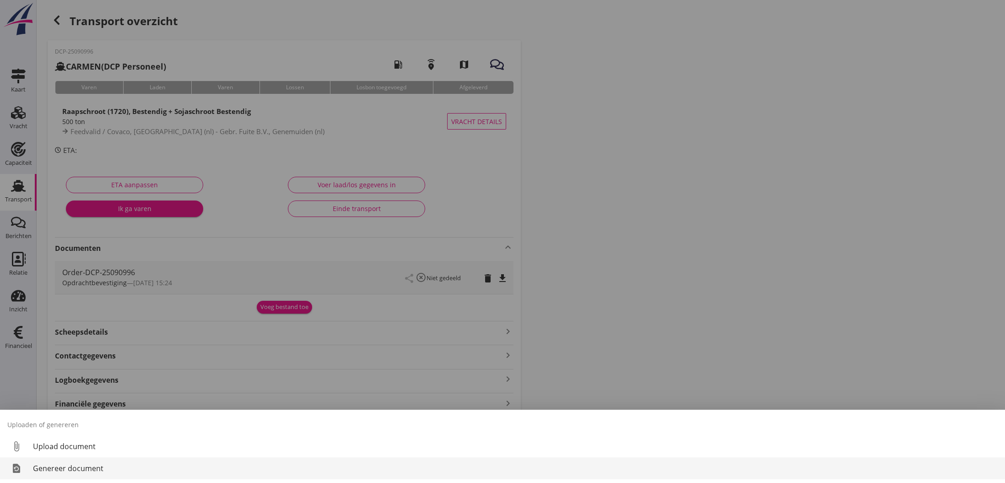
click at [74, 468] on div "Genereer document" at bounding box center [515, 468] width 965 height 11
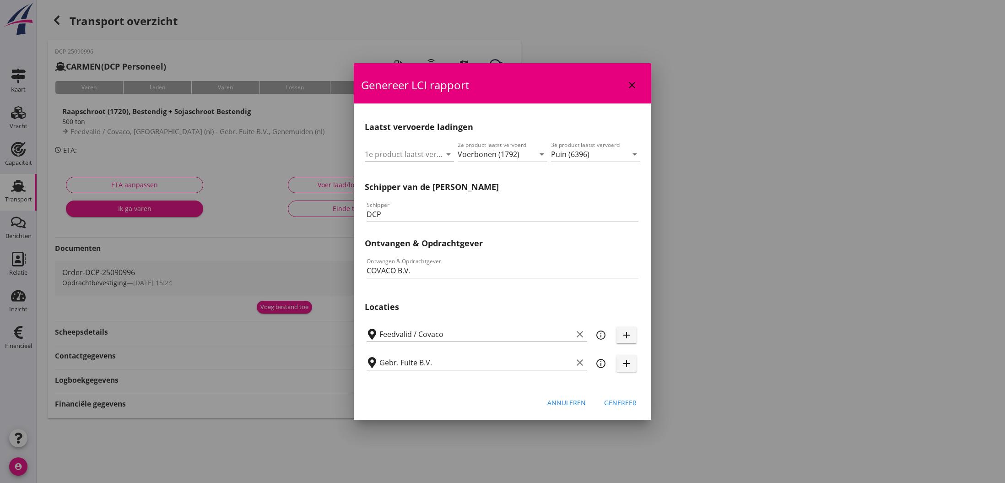
click at [393, 152] on input "1e product laatst vervoerd" at bounding box center [403, 154] width 76 height 15
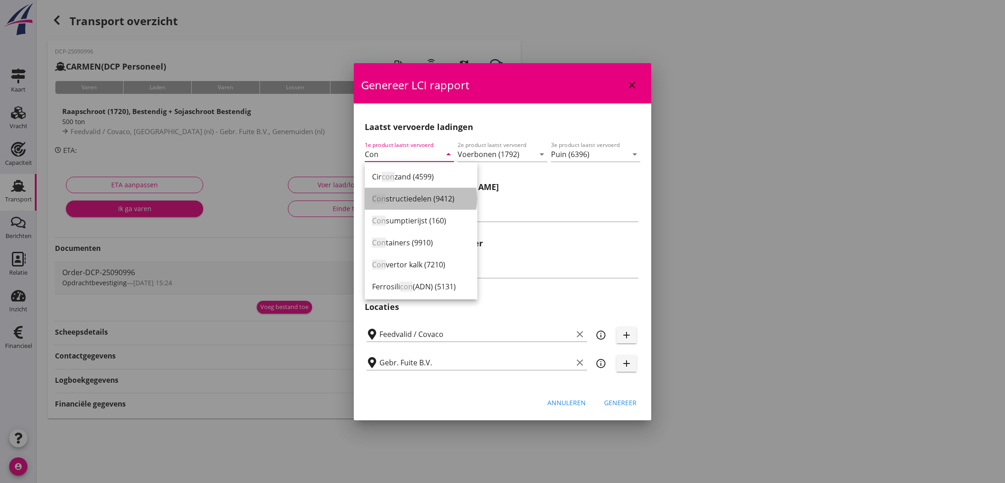
click at [439, 199] on div "Con structiedelen (9412)" at bounding box center [421, 198] width 98 height 11
type input "Constructiedelen (9412)"
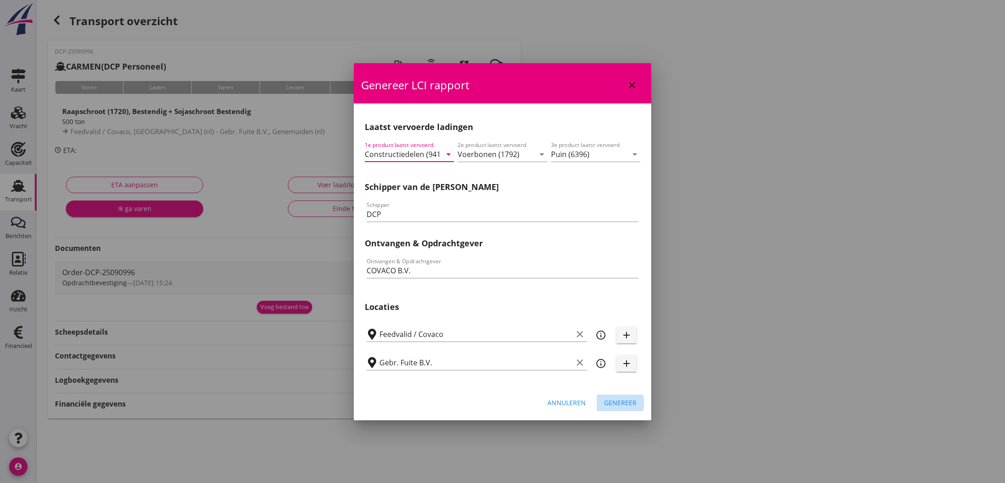
click at [624, 404] on div "Genereer" at bounding box center [620, 403] width 32 height 10
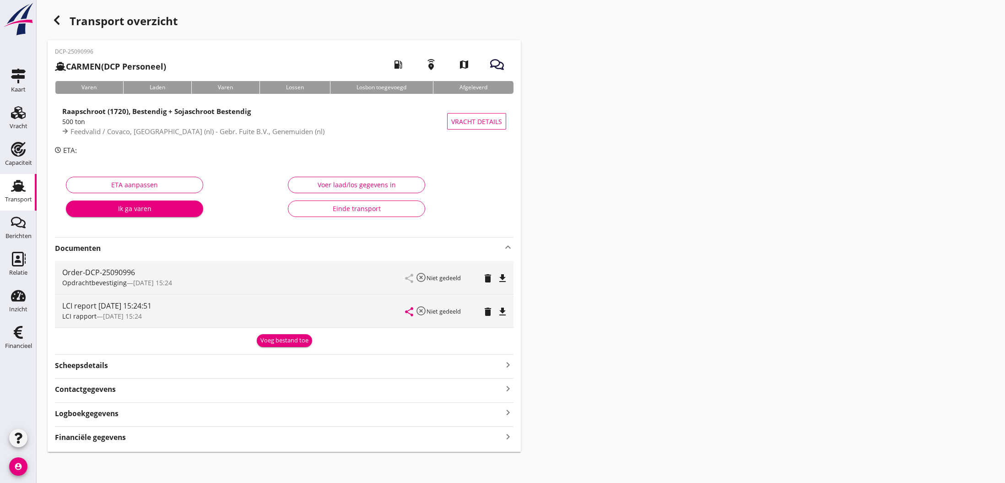
click at [271, 342] on div "Voeg bestand toe" at bounding box center [284, 340] width 48 height 9
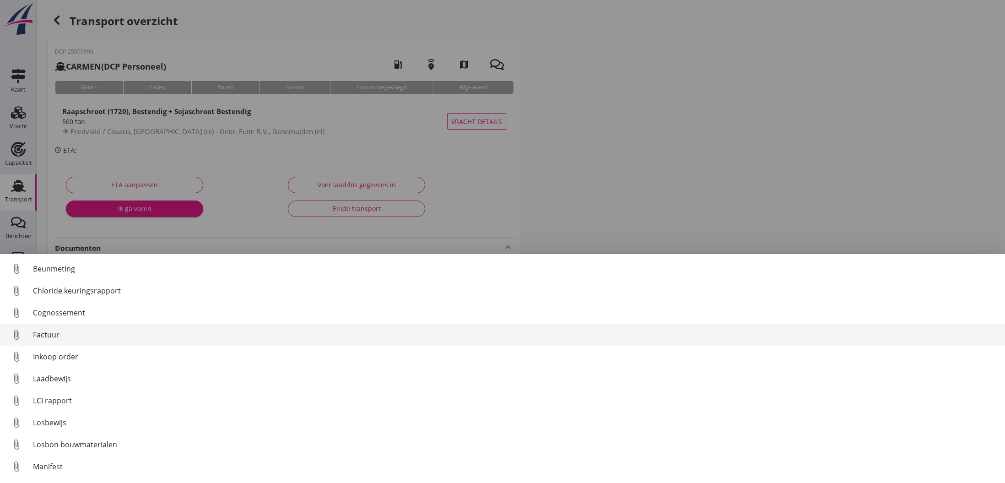
scroll to position [0, 0]
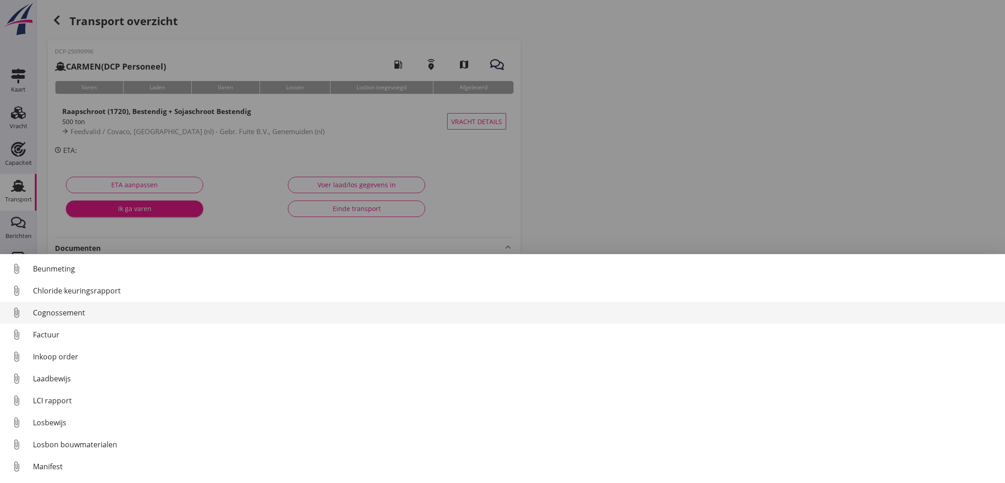
click at [72, 314] on div "Cognossement" at bounding box center [515, 312] width 965 height 11
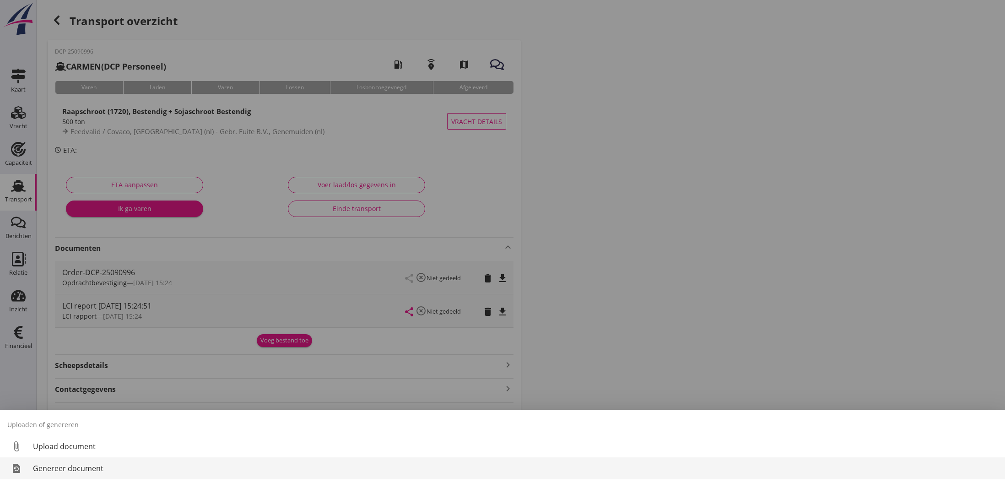
click at [85, 465] on div "Genereer document" at bounding box center [515, 468] width 965 height 11
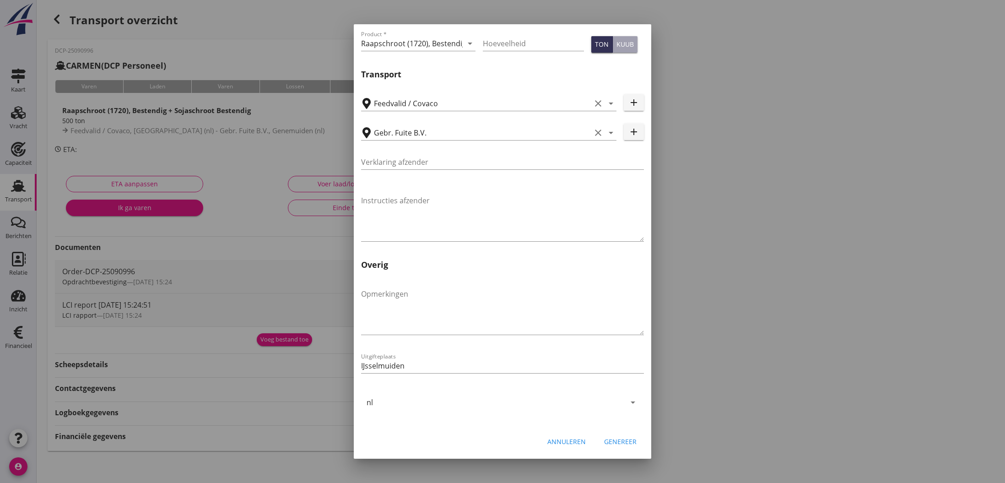
scroll to position [217, 0]
click at [628, 441] on div "Genereer" at bounding box center [620, 442] width 32 height 10
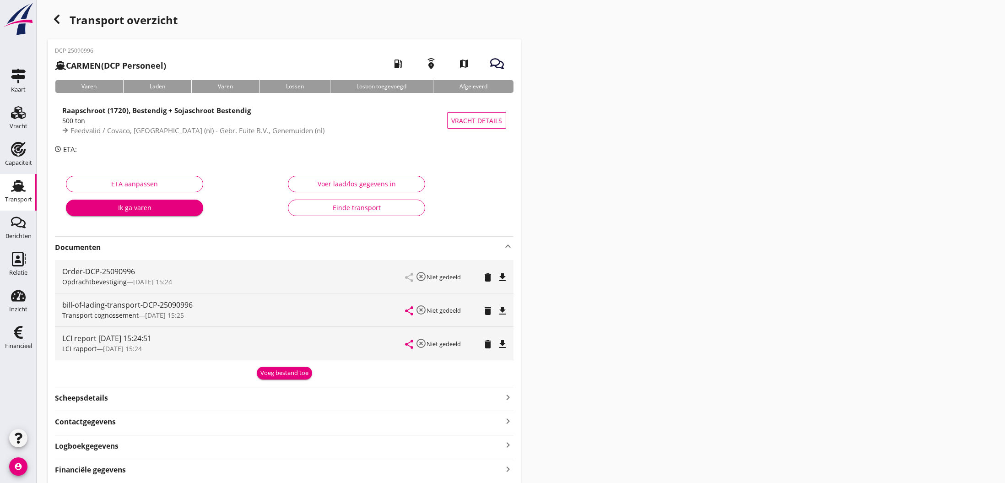
click at [282, 374] on div "Voeg bestand toe" at bounding box center [284, 372] width 48 height 9
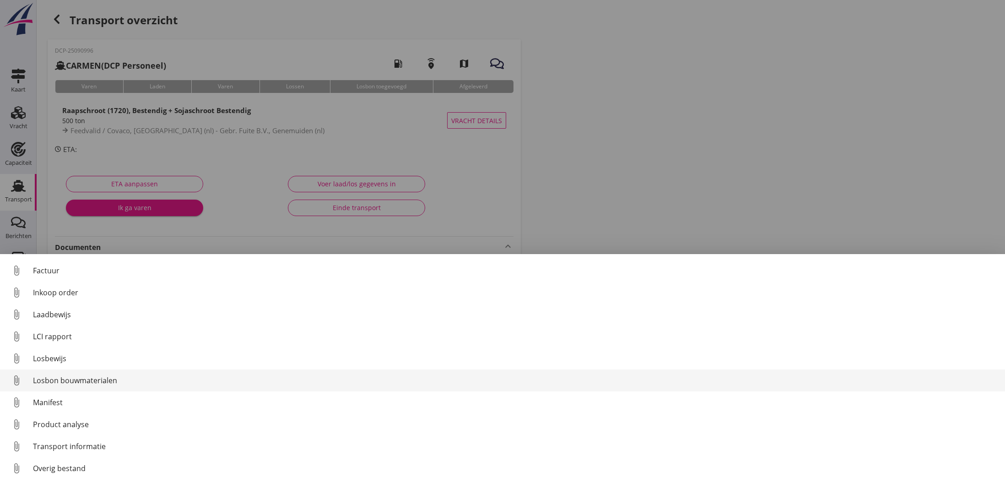
scroll to position [64, 0]
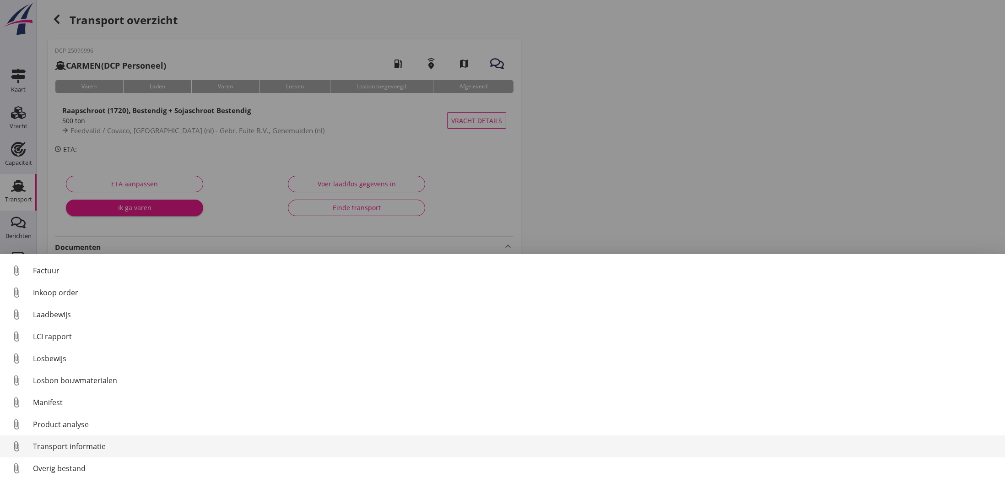
click at [125, 448] on div "Transport informatie" at bounding box center [515, 446] width 965 height 11
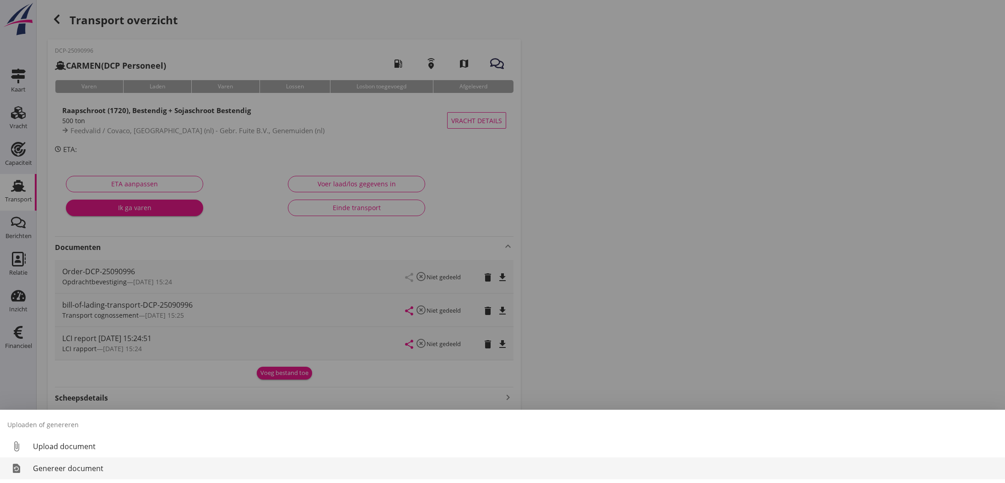
click at [170, 468] on div "Genereer document" at bounding box center [515, 468] width 965 height 11
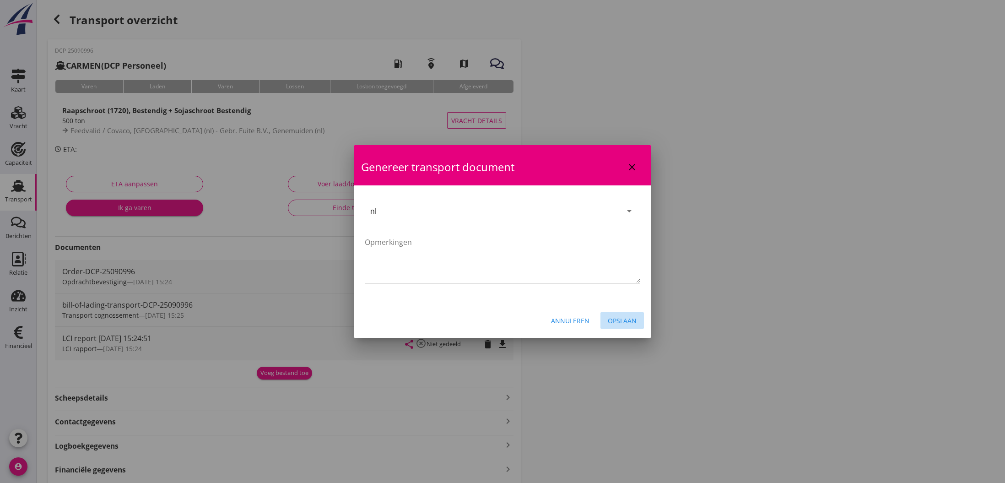
click at [625, 318] on div "Opslaan" at bounding box center [622, 321] width 29 height 10
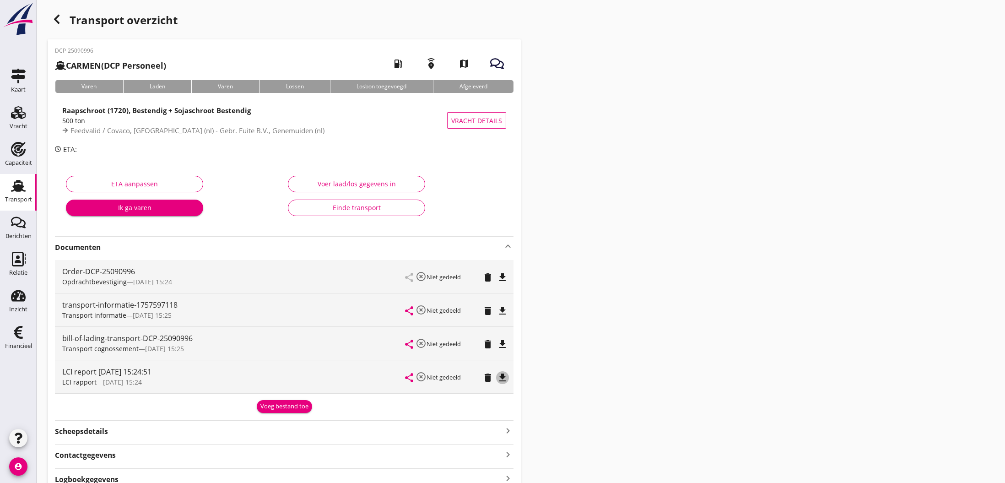
click at [503, 376] on icon "file_download" at bounding box center [502, 377] width 11 height 11
click at [503, 376] on icon "open_in_browser" at bounding box center [502, 377] width 11 height 11
click at [502, 342] on icon "file_download" at bounding box center [502, 344] width 11 height 11
click at [502, 343] on icon "open_in_browser" at bounding box center [502, 344] width 11 height 11
click at [506, 310] on icon "file_download" at bounding box center [502, 310] width 11 height 11
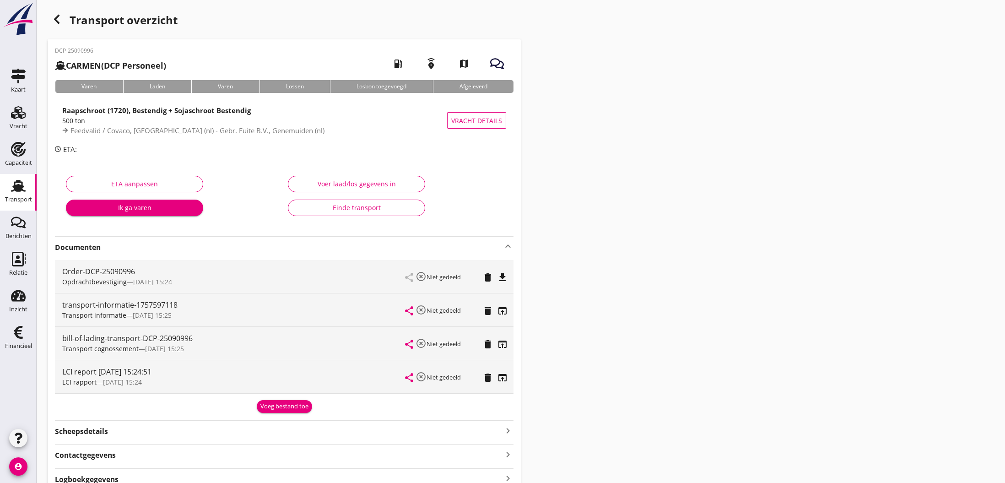
click at [504, 309] on icon "open_in_browser" at bounding box center [502, 310] width 11 height 11
click at [502, 276] on icon "file_download" at bounding box center [502, 277] width 11 height 11
click at [502, 276] on icon "open_in_browser" at bounding box center [502, 277] width 11 height 11
click at [57, 21] on use "button" at bounding box center [56, 19] width 5 height 9
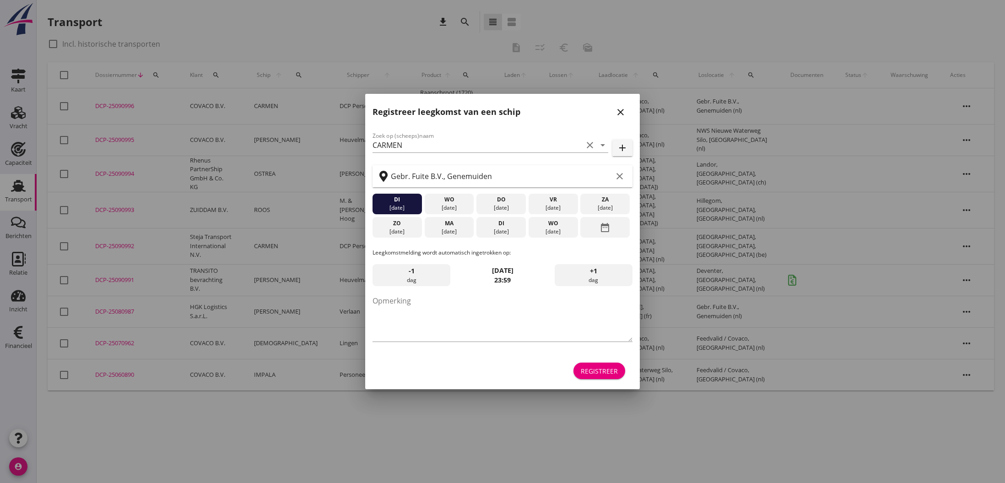
click at [625, 112] on icon "close" at bounding box center [620, 112] width 11 height 11
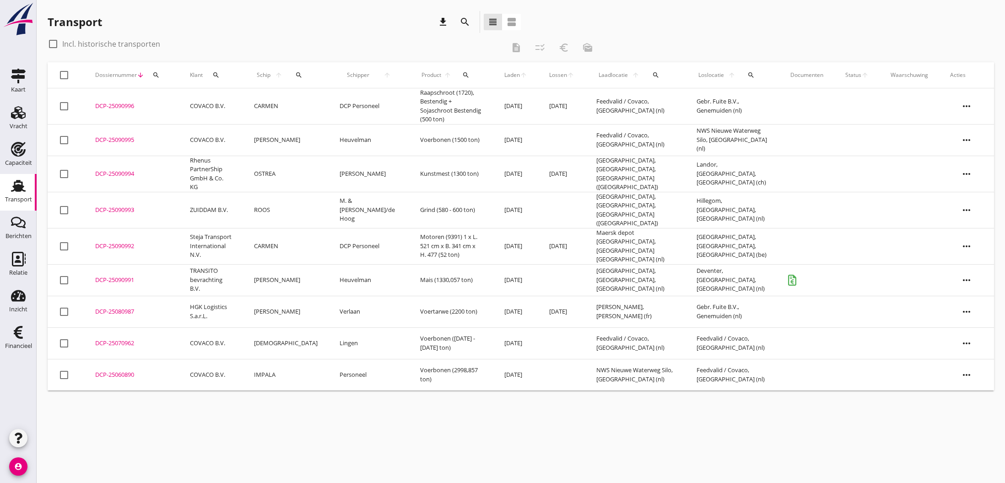
click at [159, 436] on div "cancel You are impersonating another user. Transport download search view_headl…" at bounding box center [521, 241] width 968 height 483
click at [22, 461] on icon "account_circle" at bounding box center [18, 466] width 18 height 18
click at [141, 432] on div "cancel You are impersonating another user. Transport download search view_headl…" at bounding box center [521, 241] width 968 height 483
click at [20, 112] on use at bounding box center [18, 112] width 15 height 13
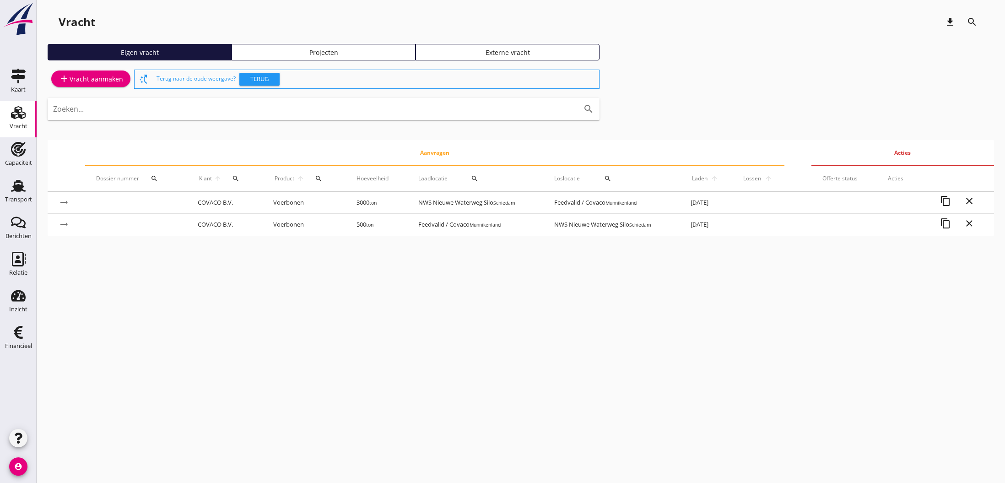
click at [16, 465] on icon "account_circle" at bounding box center [18, 466] width 18 height 18
click at [60, 462] on div "Uitloggen" at bounding box center [68, 462] width 39 height 11
